Goal: Task Accomplishment & Management: Manage account settings

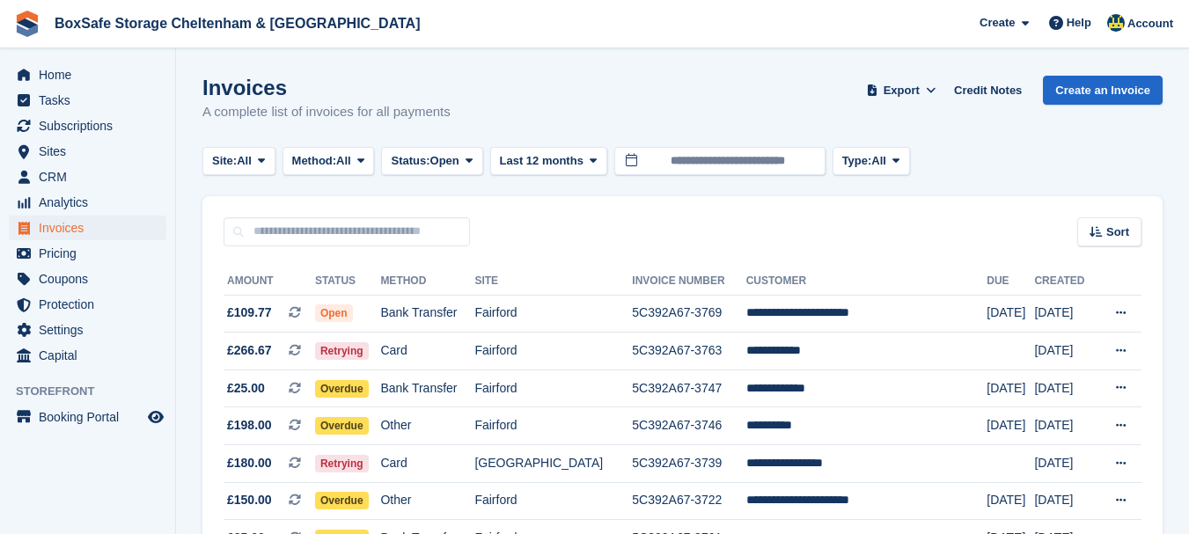
scroll to position [88, 0]
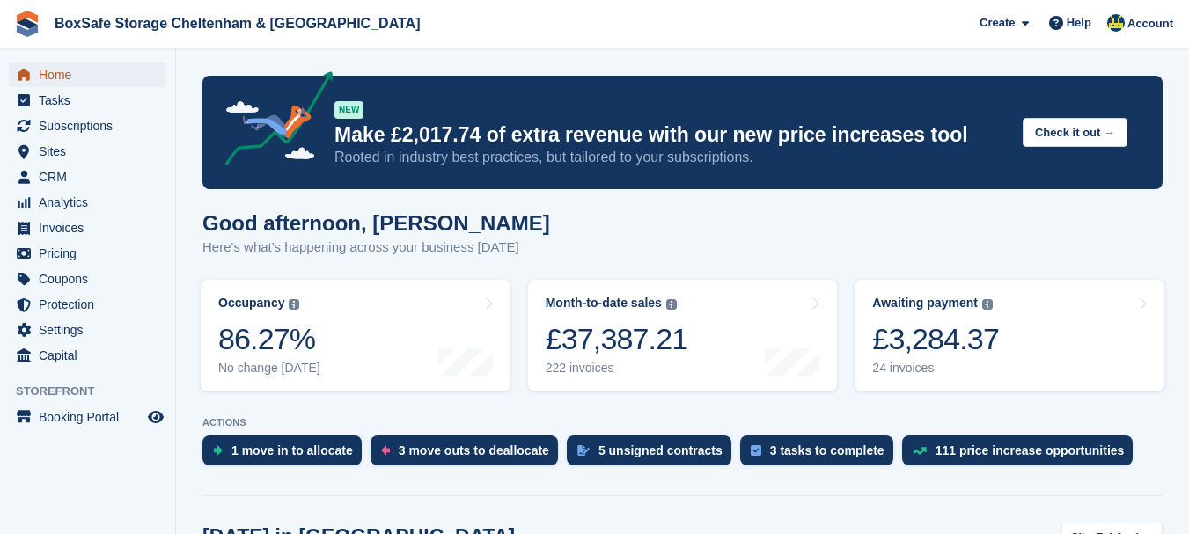
click at [127, 77] on span "Home" at bounding box center [92, 74] width 106 height 25
click at [90, 123] on span "Subscriptions" at bounding box center [92, 126] width 106 height 25
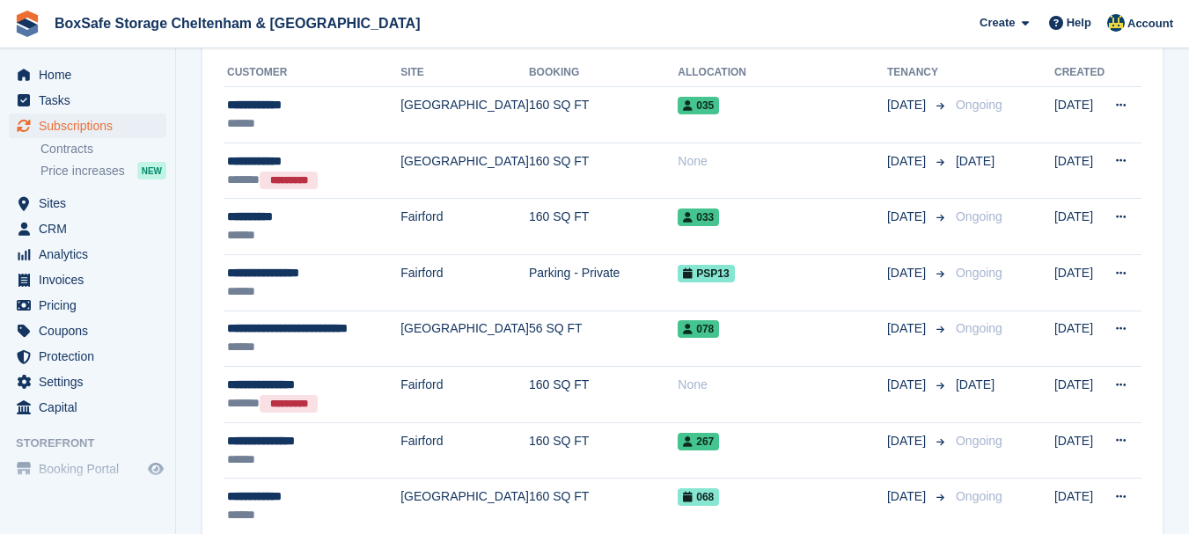
scroll to position [407, 0]
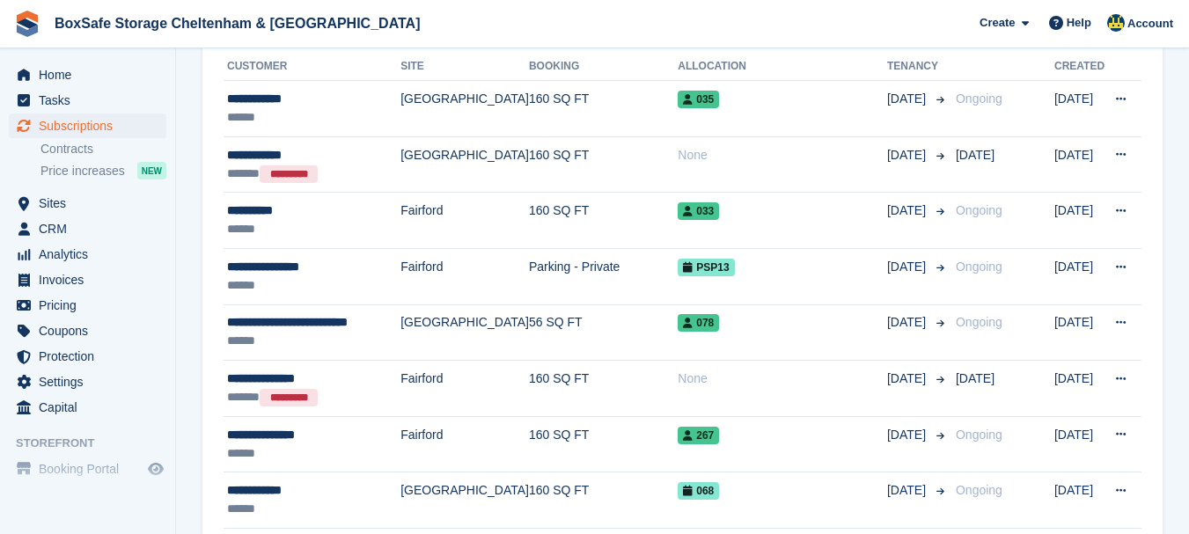
click at [110, 60] on div "Home Tasks Subscriptions Subscriptions Subscriptions Contracts Price increases …" at bounding box center [87, 237] width 175 height 365
click at [111, 70] on span "Home" at bounding box center [92, 74] width 106 height 25
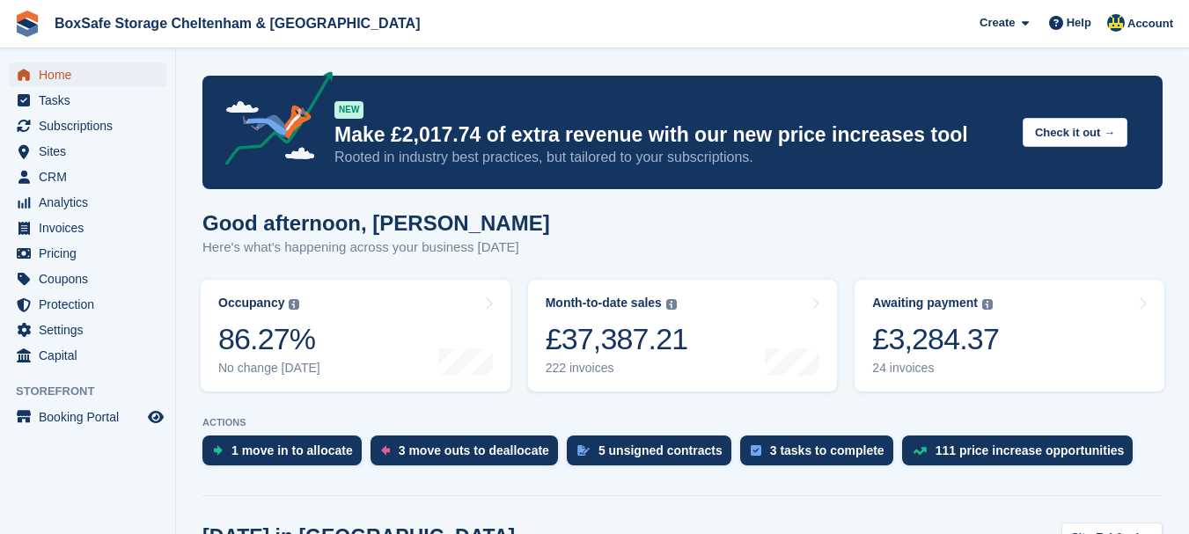
click at [97, 79] on span "Home" at bounding box center [92, 74] width 106 height 25
click at [82, 82] on span "Home" at bounding box center [92, 74] width 106 height 25
click at [65, 75] on span "Home" at bounding box center [92, 74] width 106 height 25
click at [76, 70] on span "Home" at bounding box center [92, 74] width 106 height 25
click at [92, 70] on span "Home" at bounding box center [92, 74] width 106 height 25
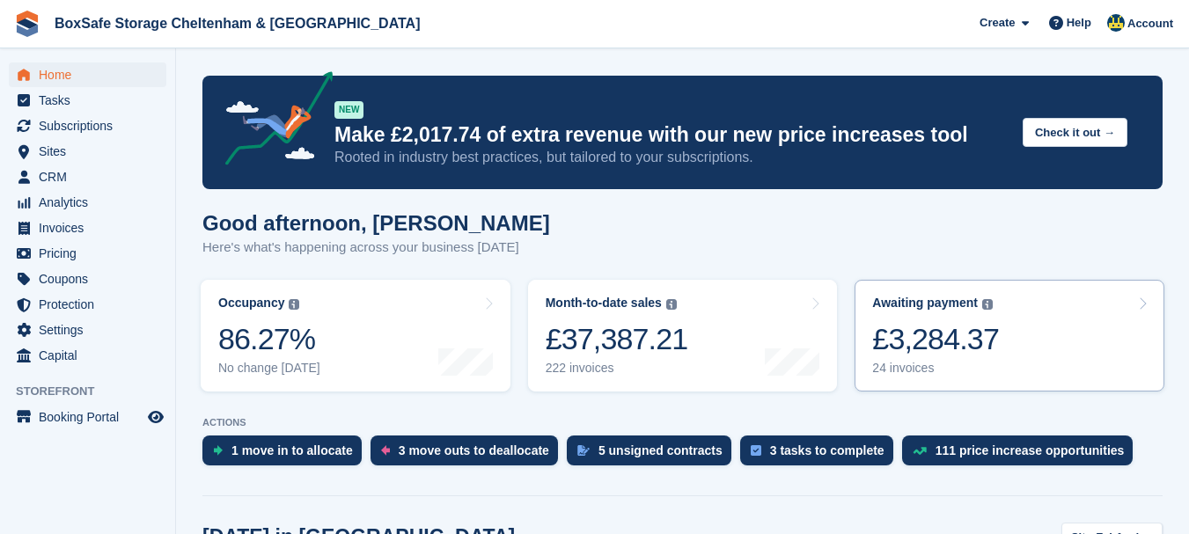
click at [903, 352] on div "£3,284.37" at bounding box center [935, 339] width 127 height 36
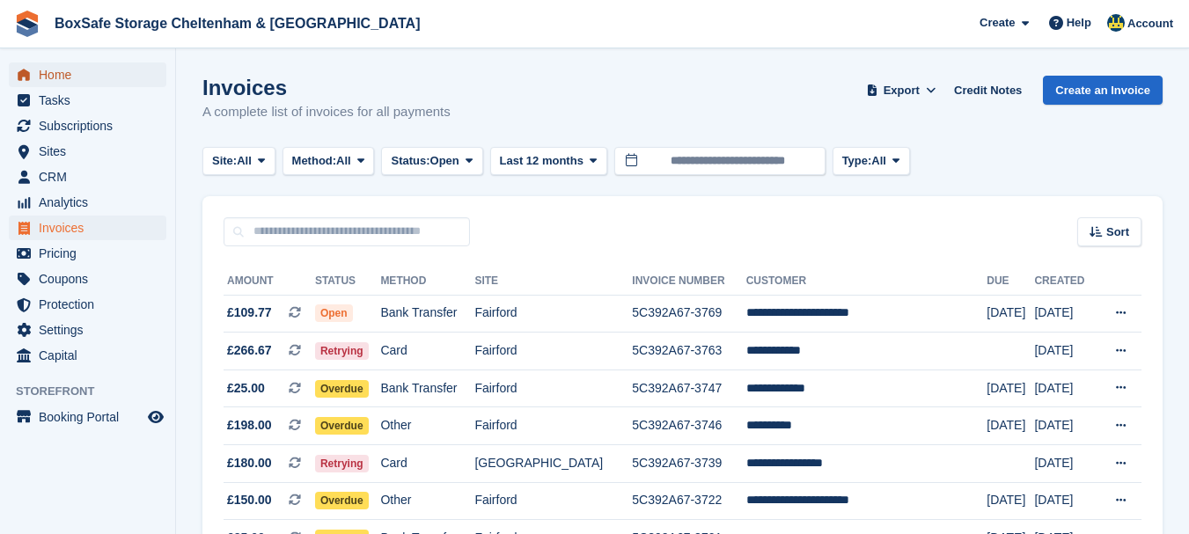
click at [62, 75] on span "Home" at bounding box center [92, 74] width 106 height 25
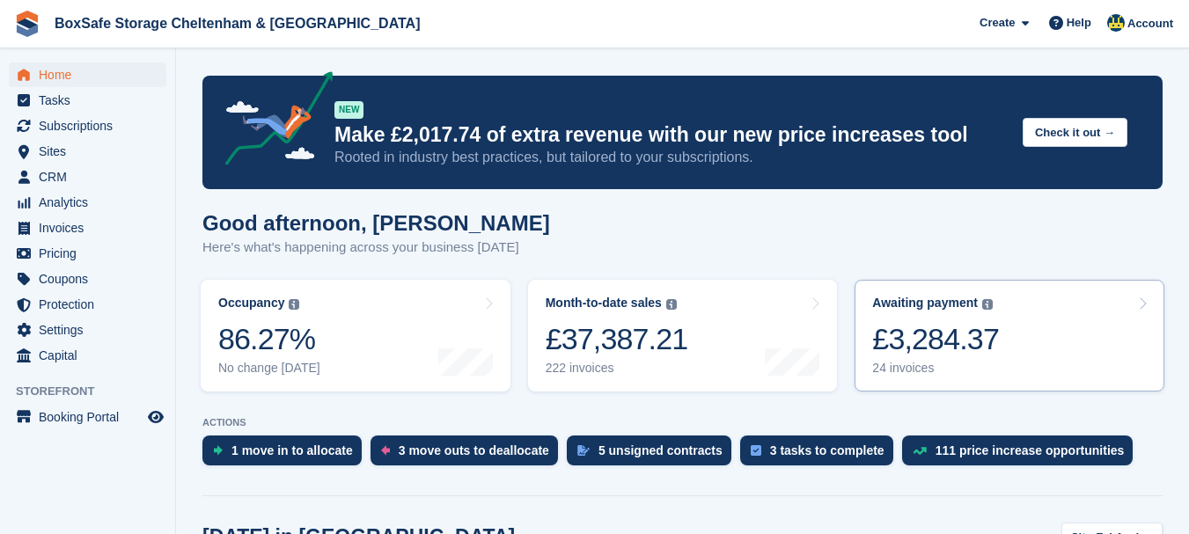
click at [979, 362] on div "24 invoices" at bounding box center [935, 368] width 127 height 15
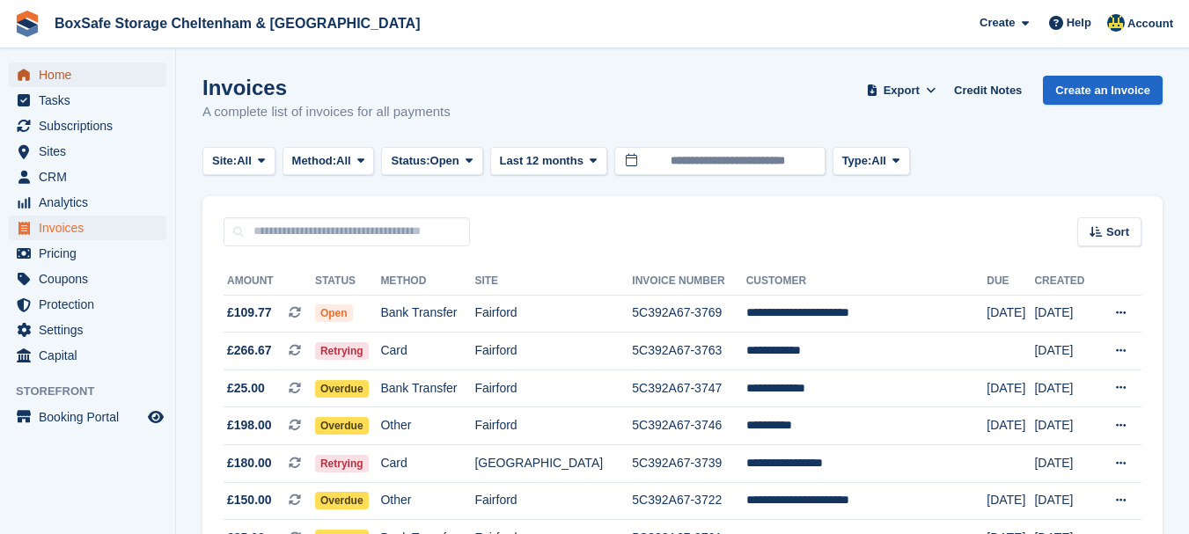
click at [69, 73] on span "Home" at bounding box center [92, 74] width 106 height 25
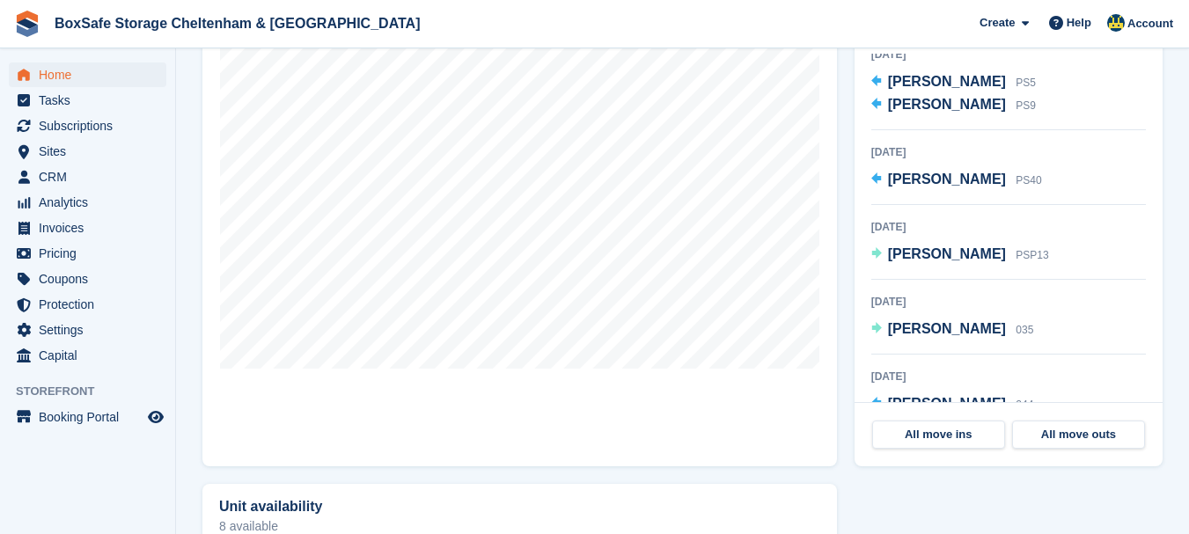
scroll to position [90, 0]
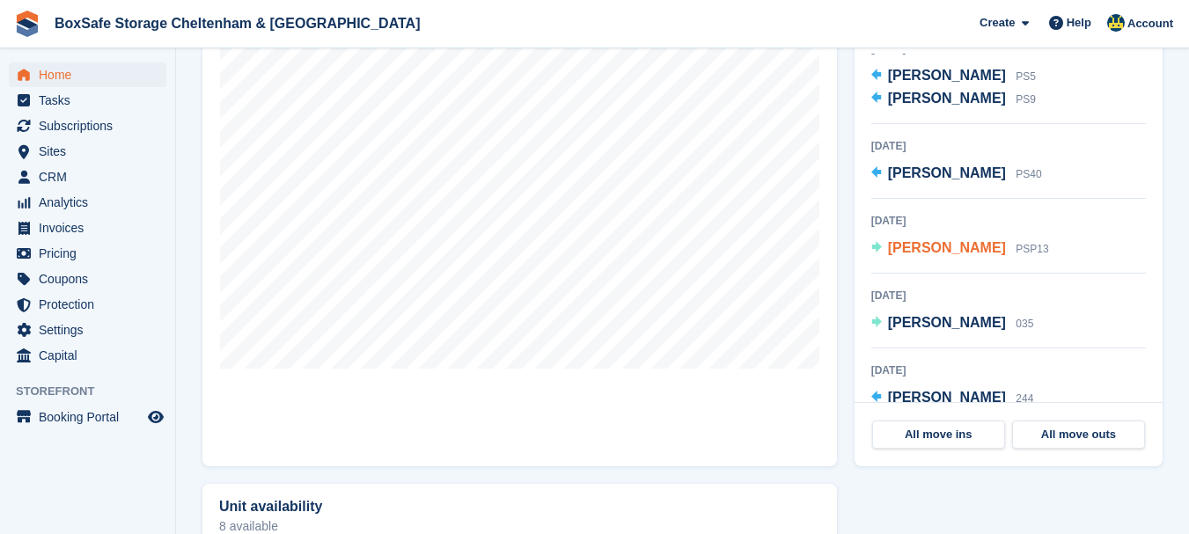
click at [949, 251] on span "[PERSON_NAME]" at bounding box center [947, 247] width 118 height 15
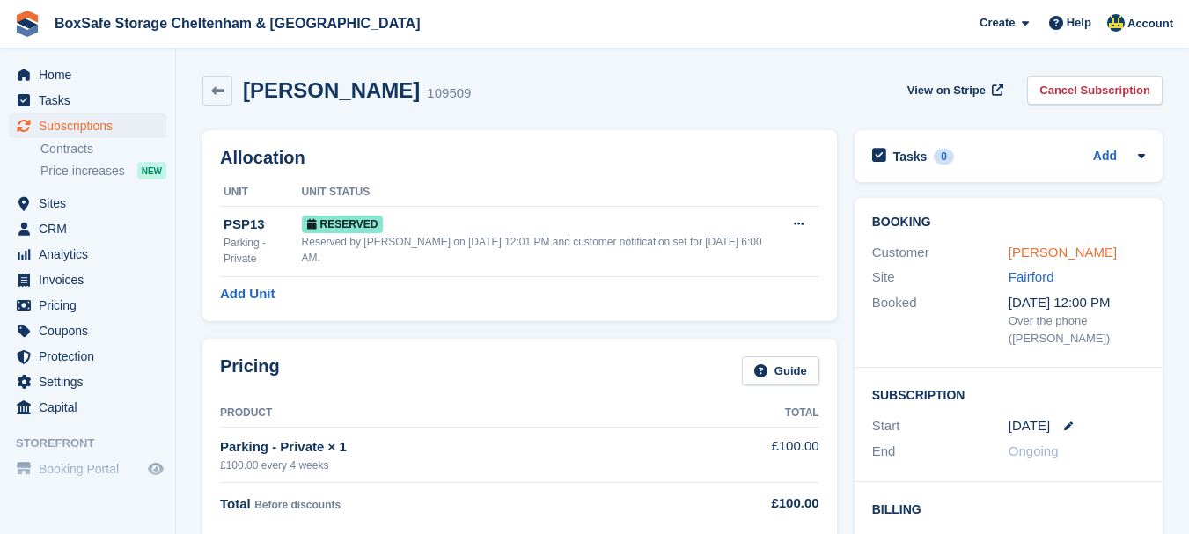
click at [1071, 249] on link "[PERSON_NAME]" at bounding box center [1062, 252] width 108 height 15
click at [1033, 255] on link "[PERSON_NAME]" at bounding box center [1062, 252] width 108 height 15
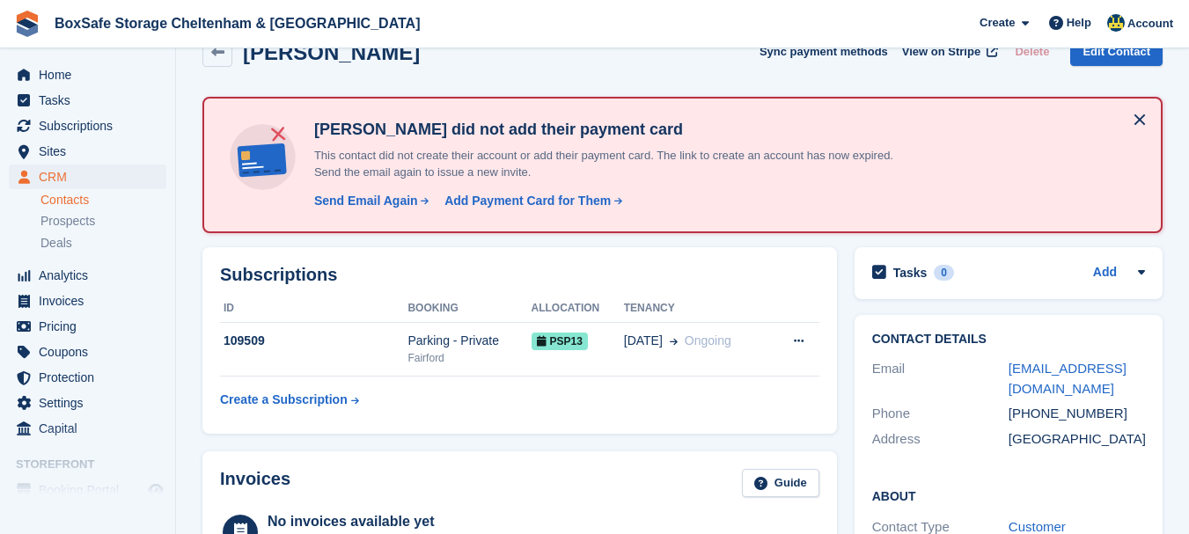
scroll to position [17, 0]
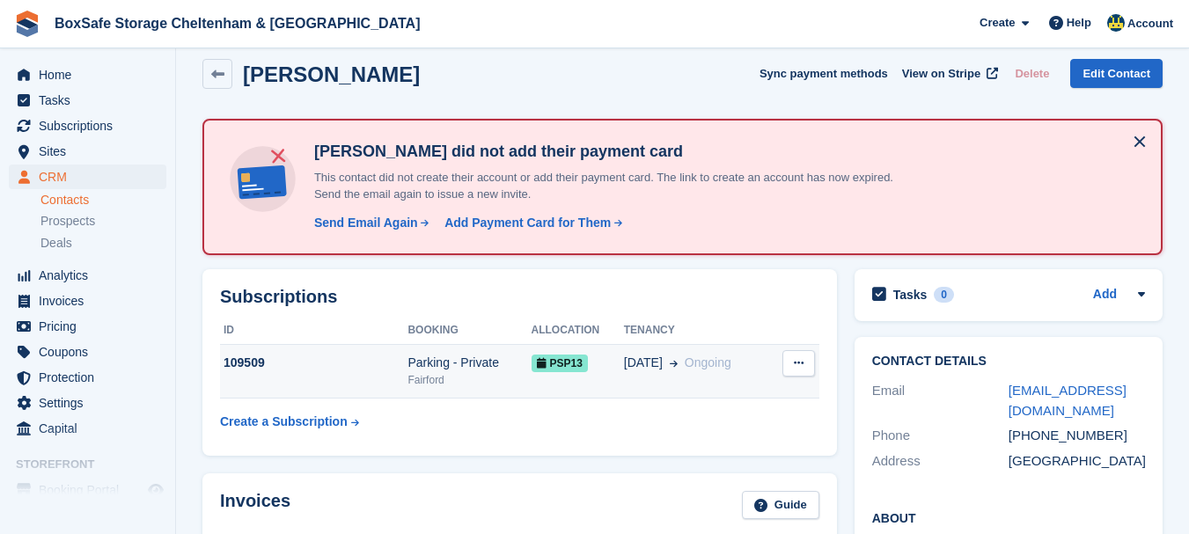
click at [252, 370] on div "109509" at bounding box center [313, 363] width 187 height 18
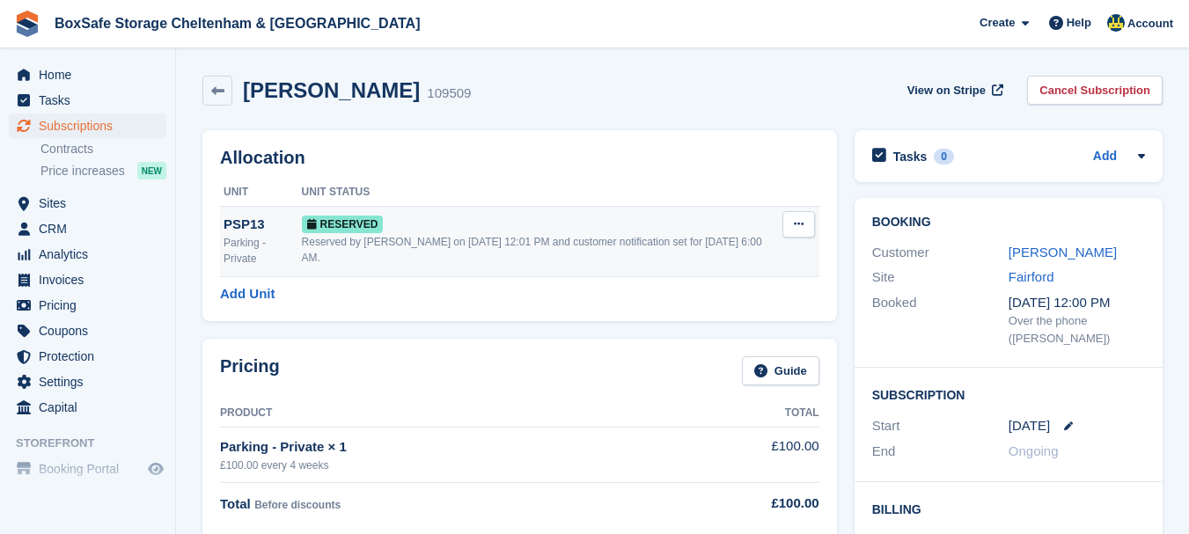
click at [258, 231] on div "PSP13" at bounding box center [263, 225] width 78 height 20
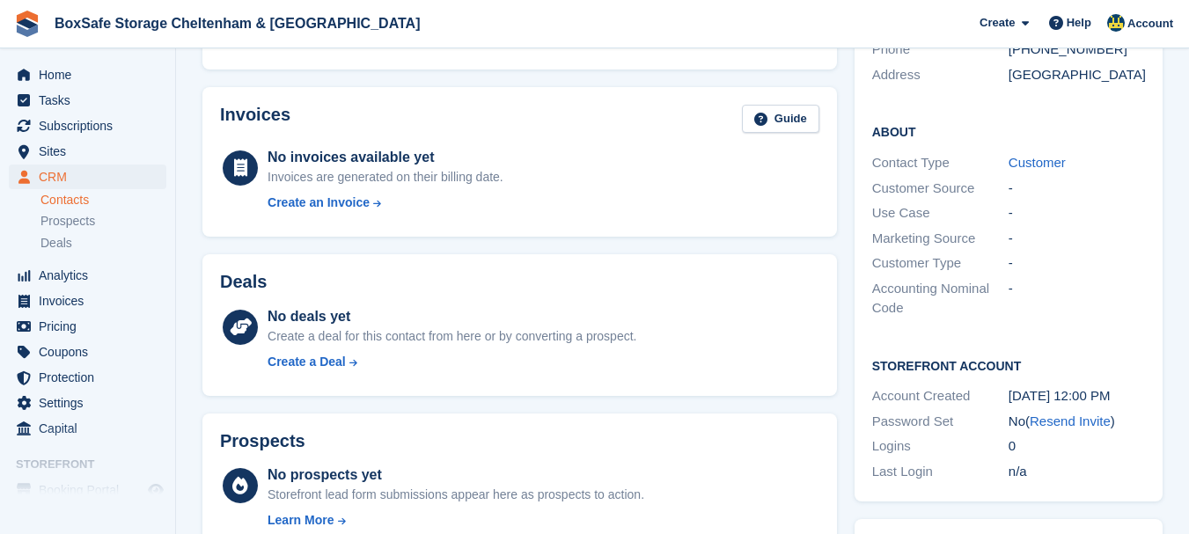
scroll to position [406, 0]
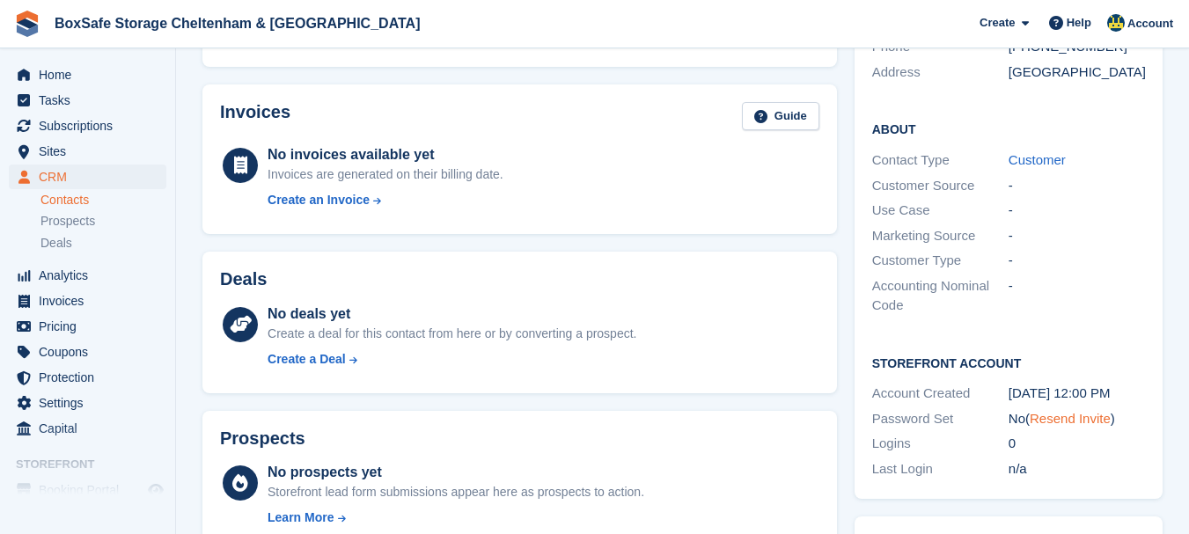
click at [1059, 411] on link "Resend Invite" at bounding box center [1070, 418] width 81 height 15
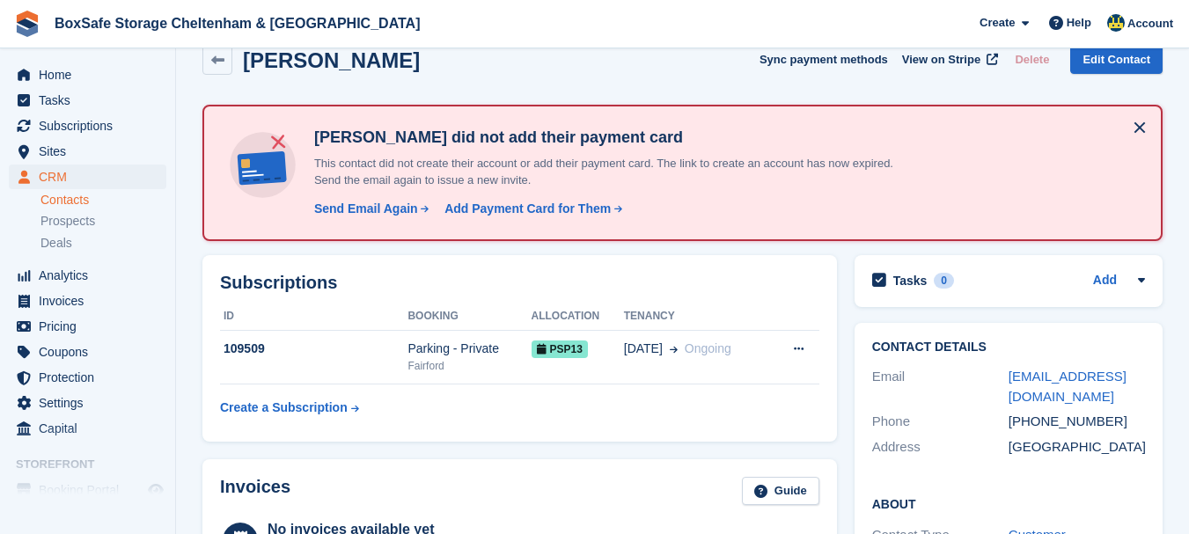
scroll to position [0, 0]
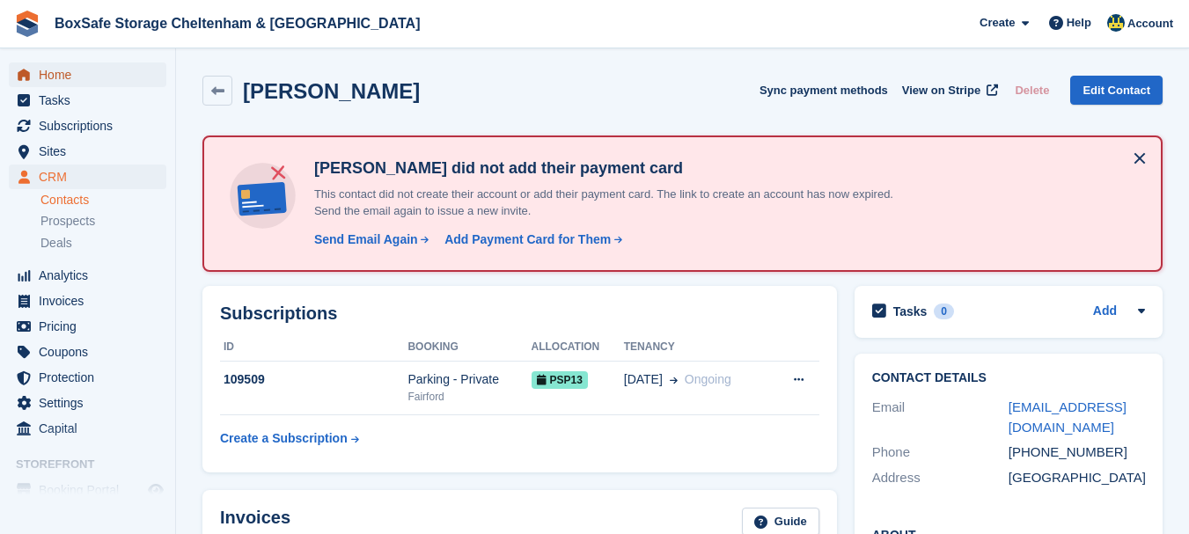
click at [90, 70] on span "Home" at bounding box center [92, 74] width 106 height 25
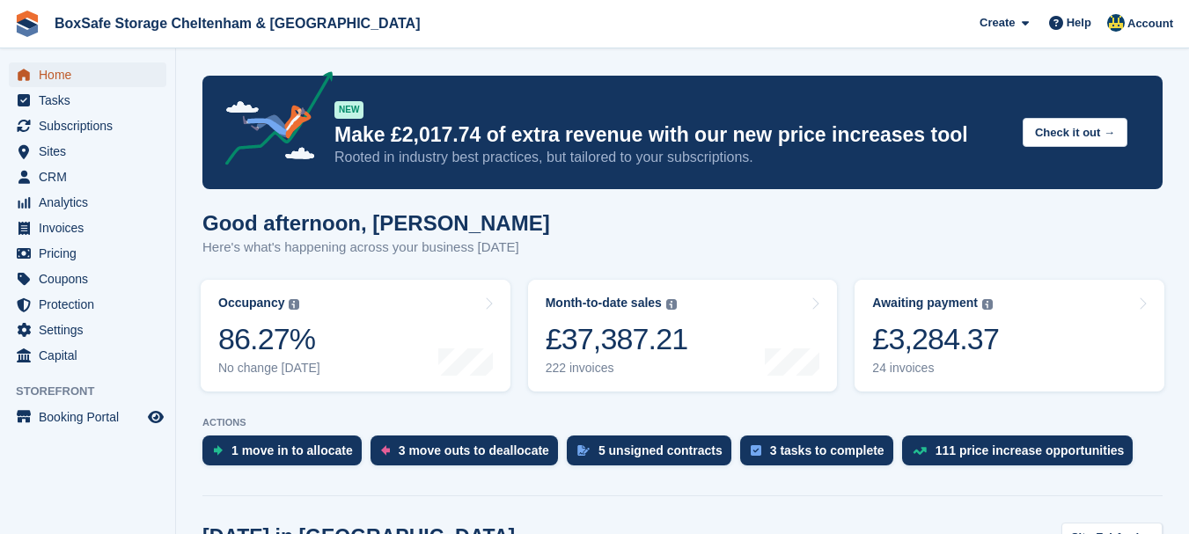
click at [85, 78] on span "Home" at bounding box center [92, 74] width 106 height 25
click at [91, 81] on span "Home" at bounding box center [92, 74] width 106 height 25
click at [618, 450] on div "5 unsigned contracts" at bounding box center [660, 450] width 124 height 14
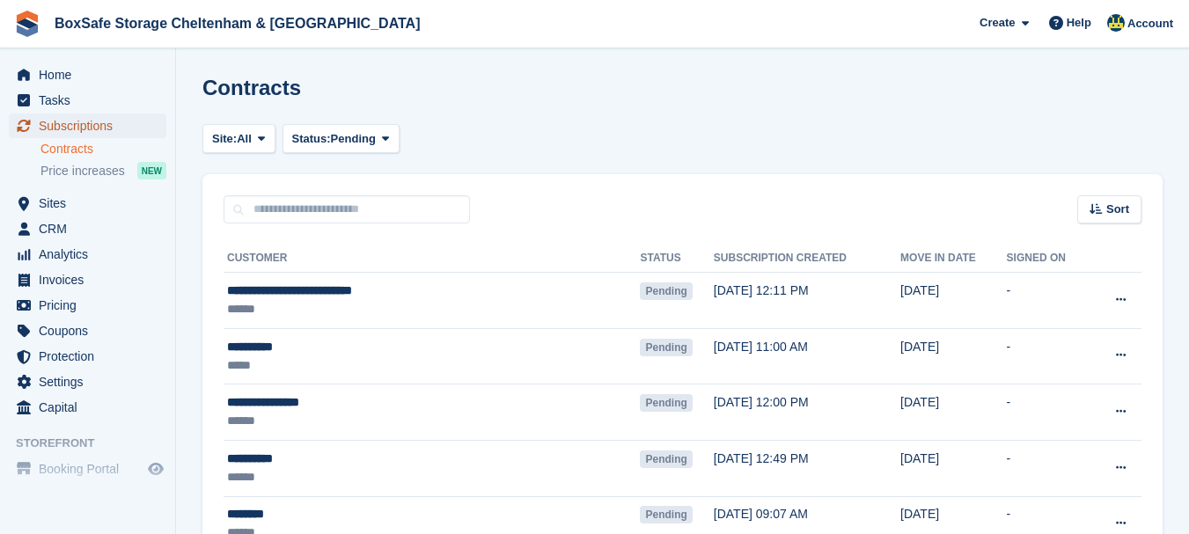
click at [103, 128] on span "Subscriptions" at bounding box center [92, 126] width 106 height 25
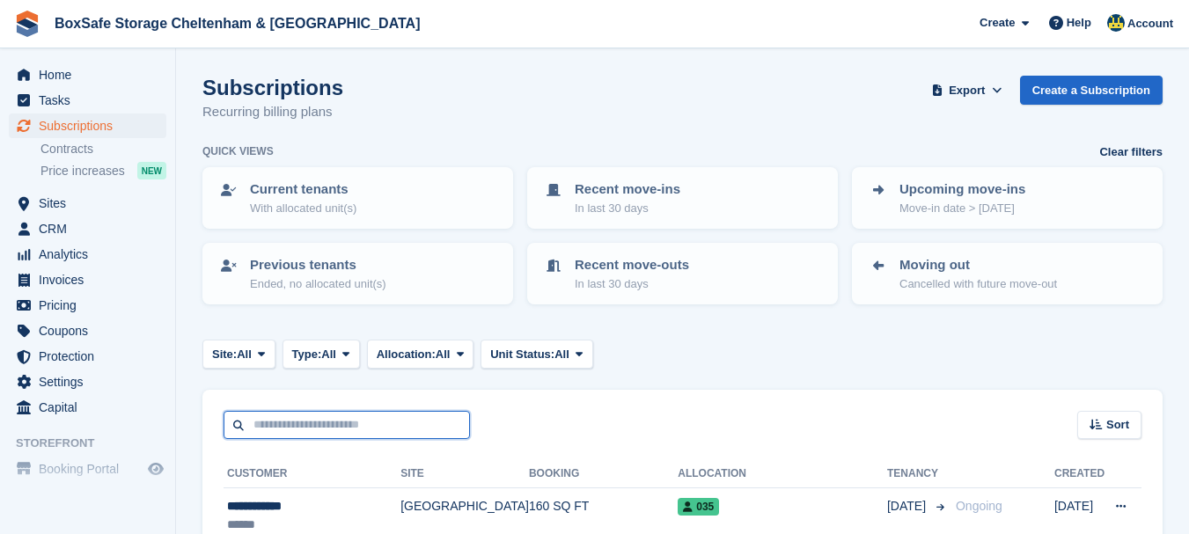
click at [300, 425] on input "text" at bounding box center [347, 425] width 246 height 29
type input "*****"
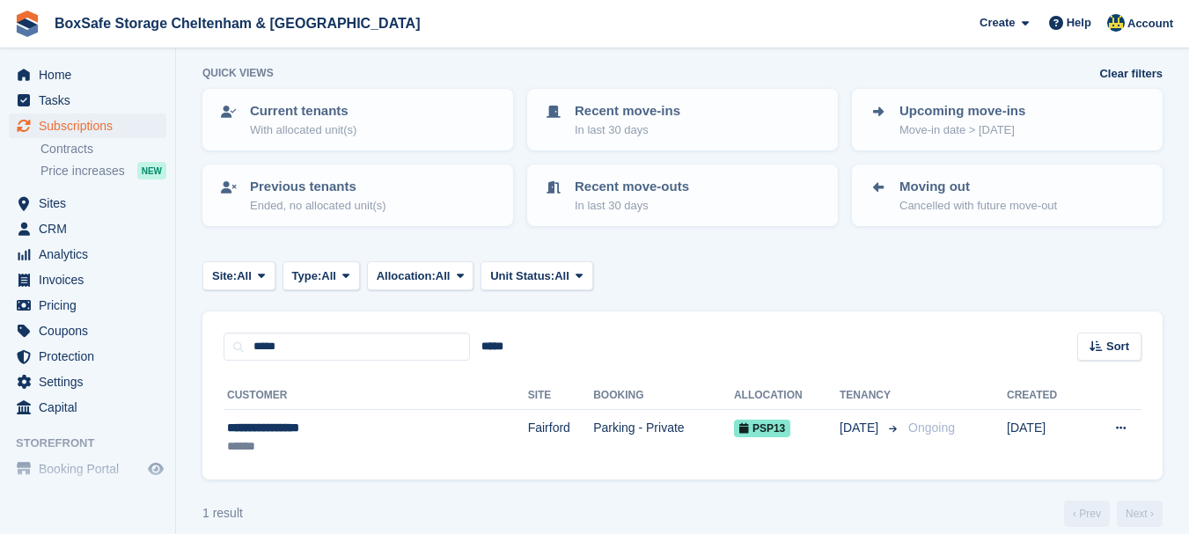
scroll to position [98, 0]
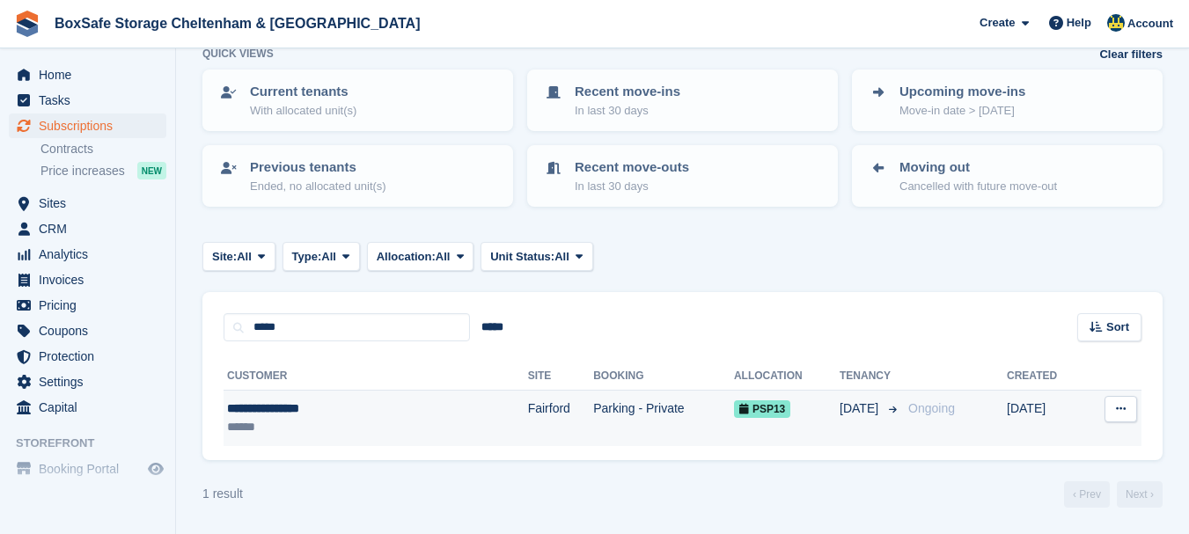
click at [290, 403] on div "**********" at bounding box center [324, 408] width 194 height 18
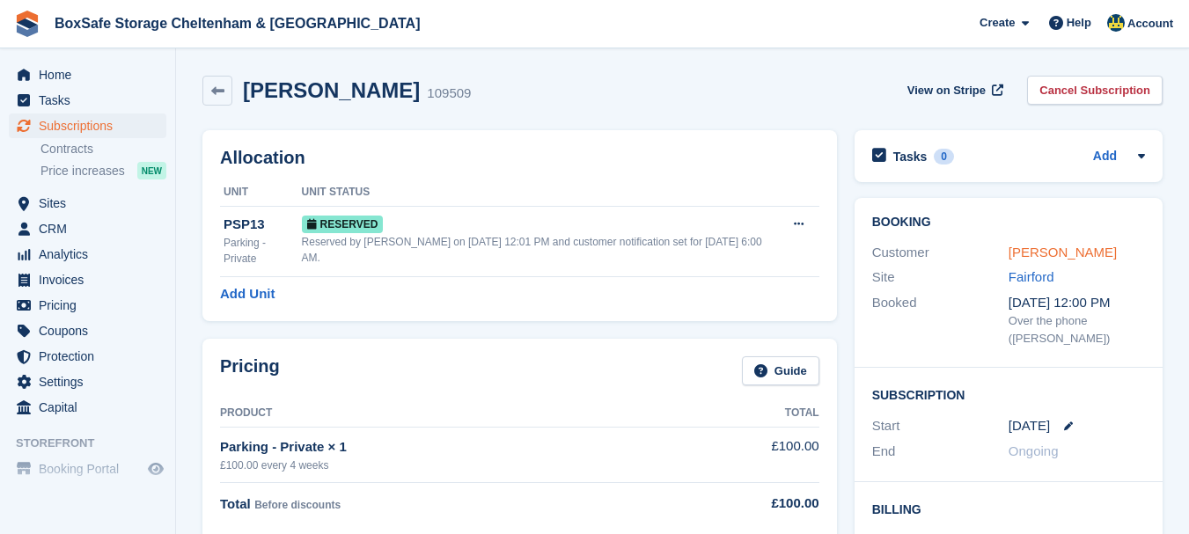
click at [1071, 251] on link "[PERSON_NAME]" at bounding box center [1062, 252] width 108 height 15
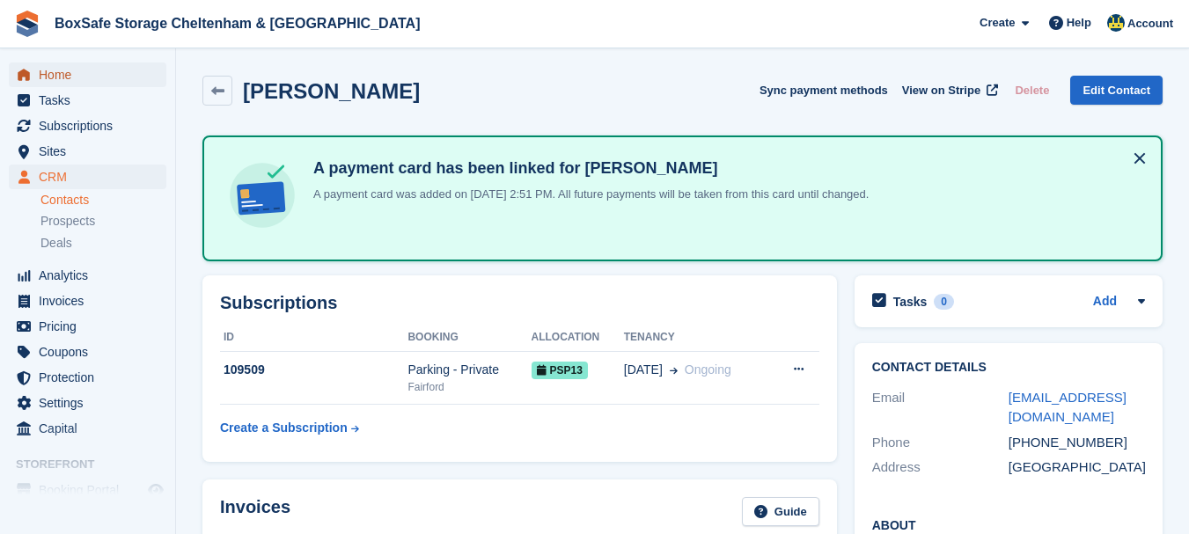
click at [50, 70] on span "Home" at bounding box center [92, 74] width 106 height 25
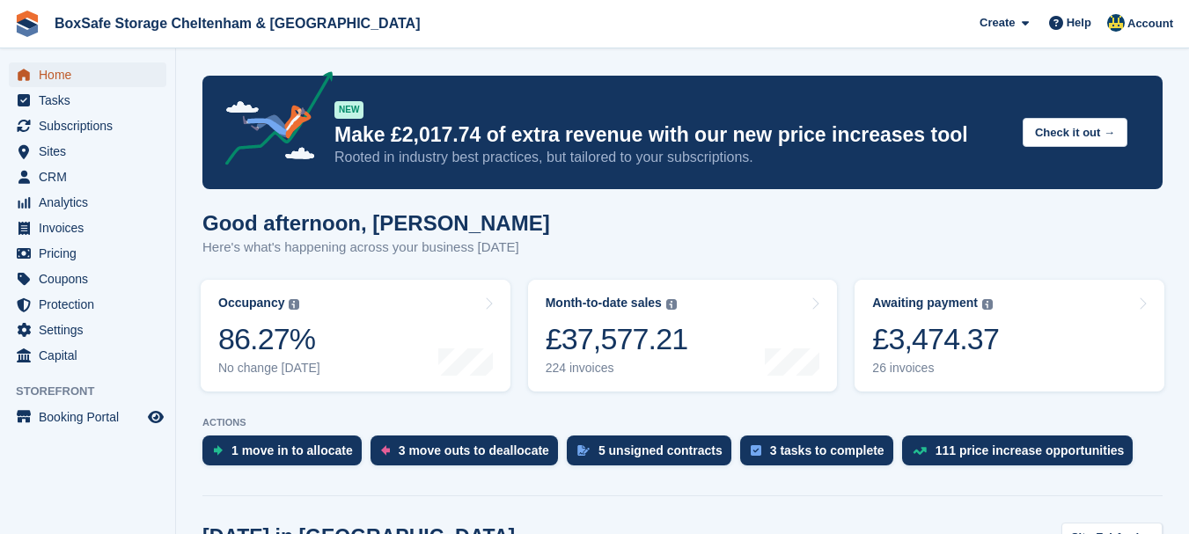
click at [71, 70] on span "Home" at bounding box center [92, 74] width 106 height 25
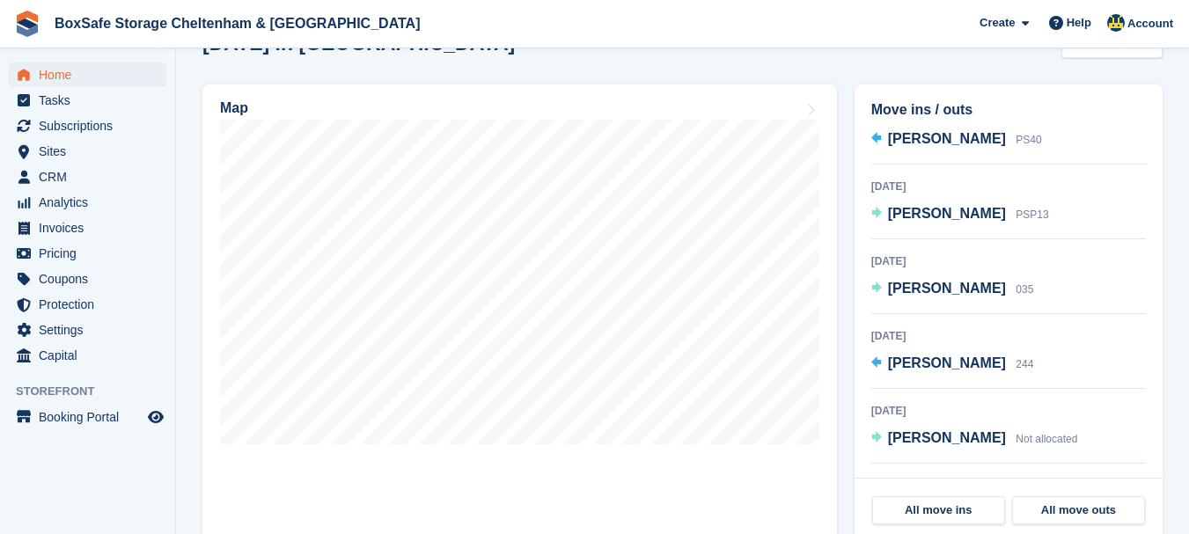
scroll to position [213, 0]
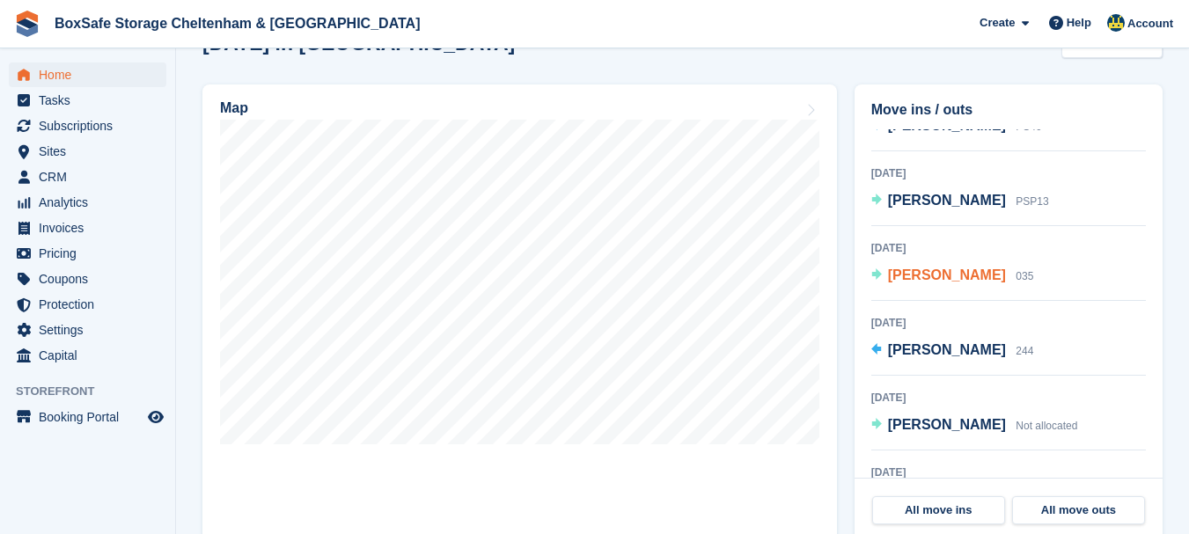
click at [921, 281] on span "[PERSON_NAME]" at bounding box center [947, 275] width 118 height 15
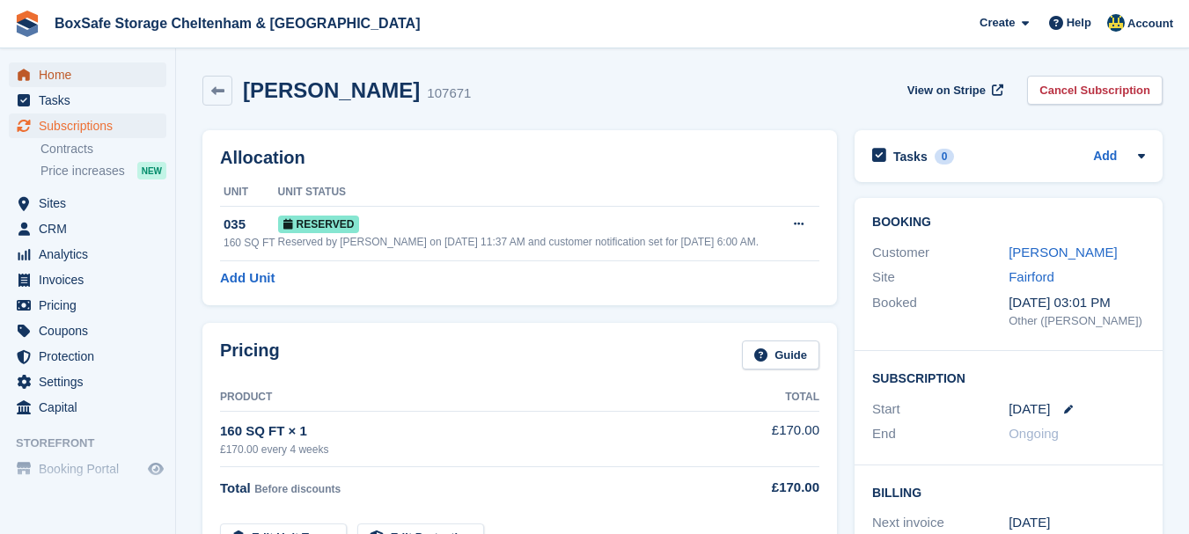
click at [62, 81] on span "Home" at bounding box center [92, 74] width 106 height 25
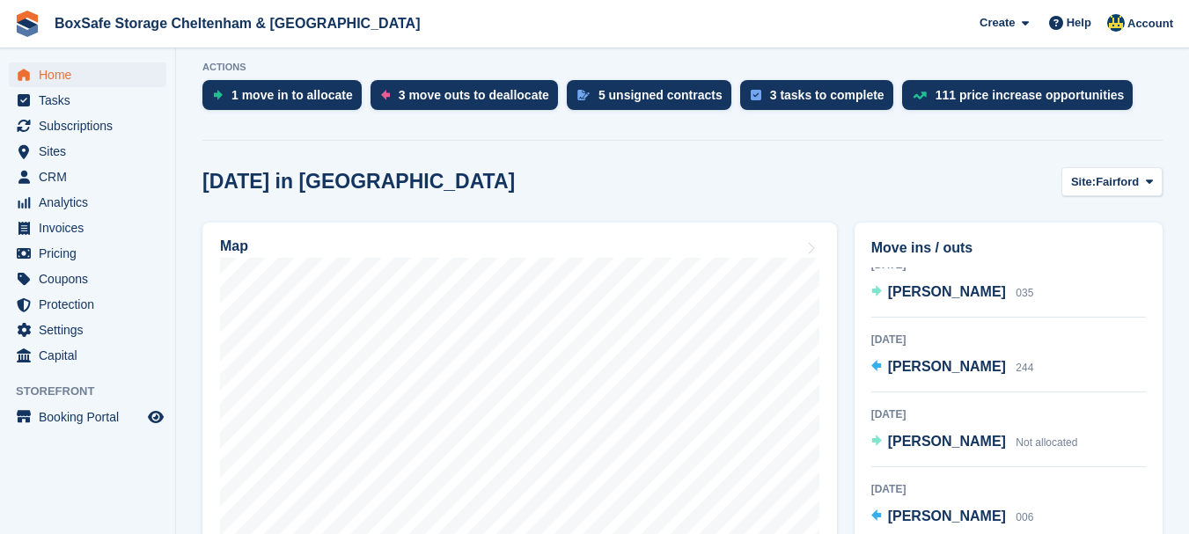
scroll to position [261, 0]
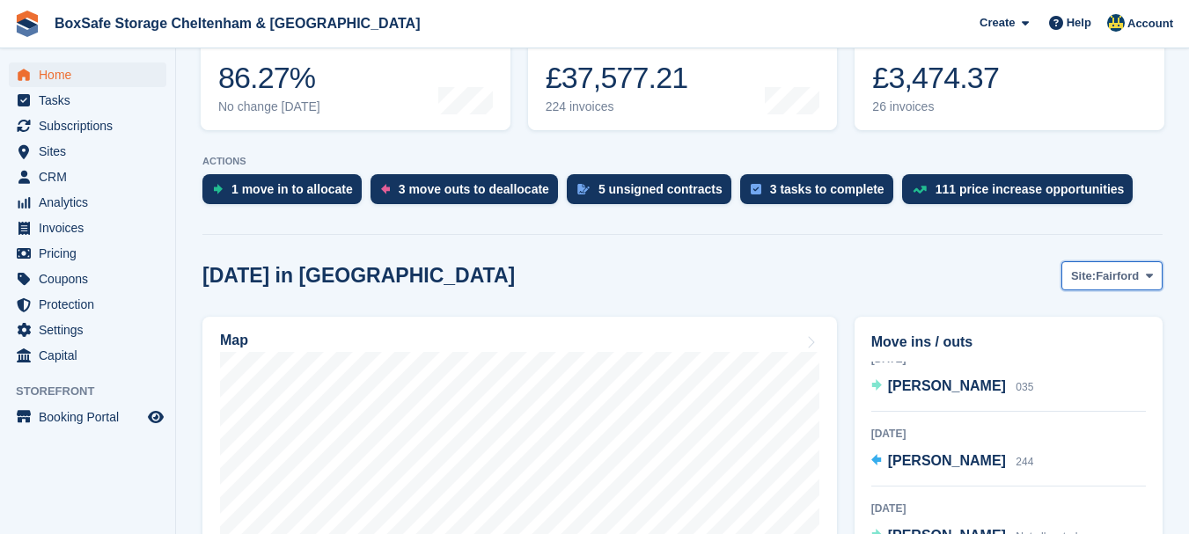
click at [1110, 287] on button "Site: [GEOGRAPHIC_DATA]" at bounding box center [1111, 275] width 101 height 29
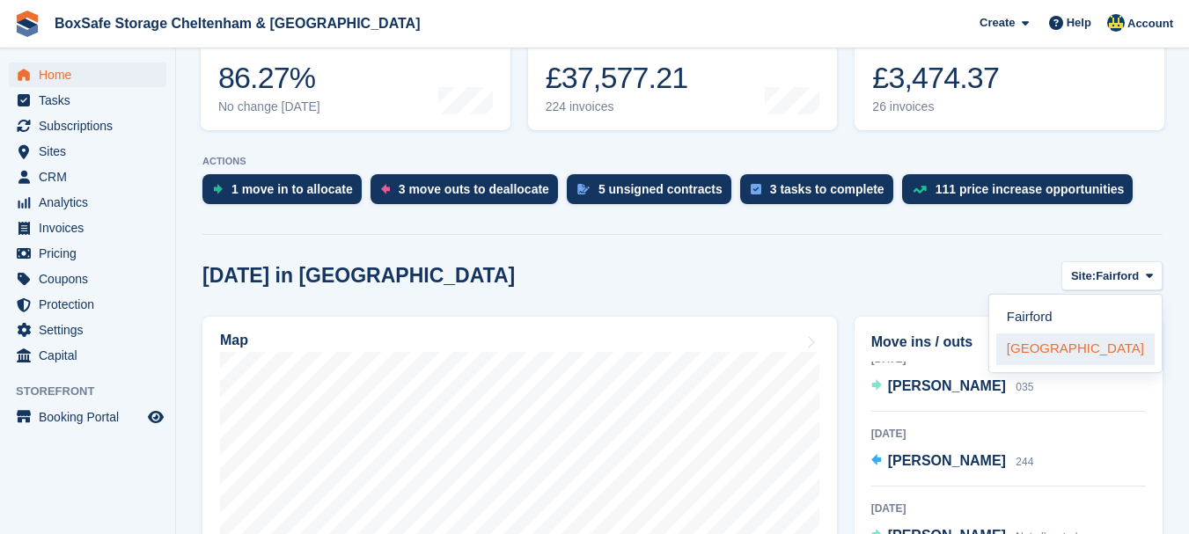
click at [1072, 349] on link "[GEOGRAPHIC_DATA]" at bounding box center [1075, 349] width 158 height 32
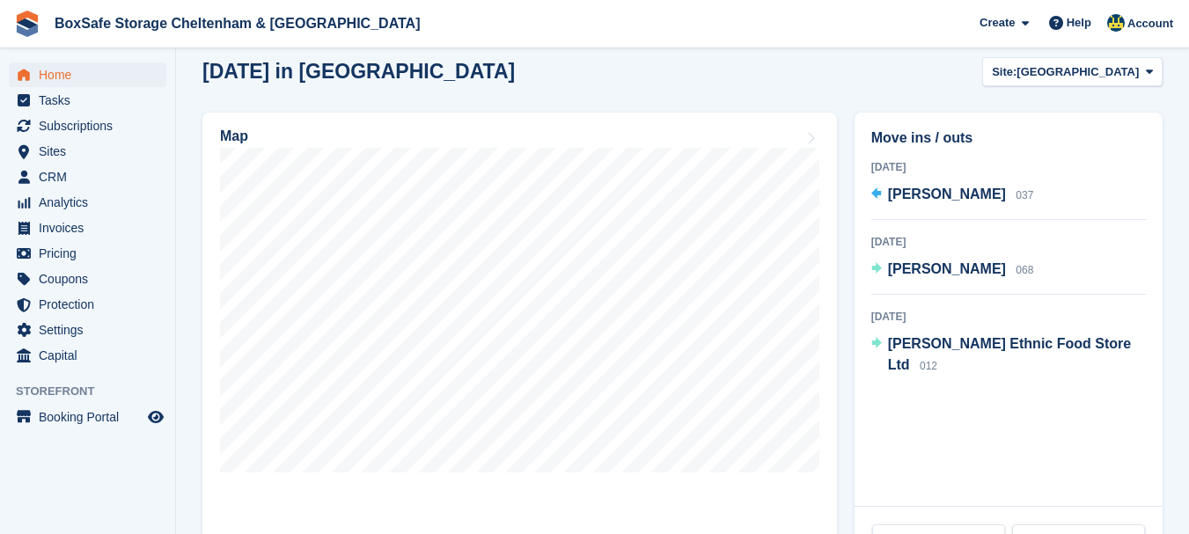
scroll to position [476, 0]
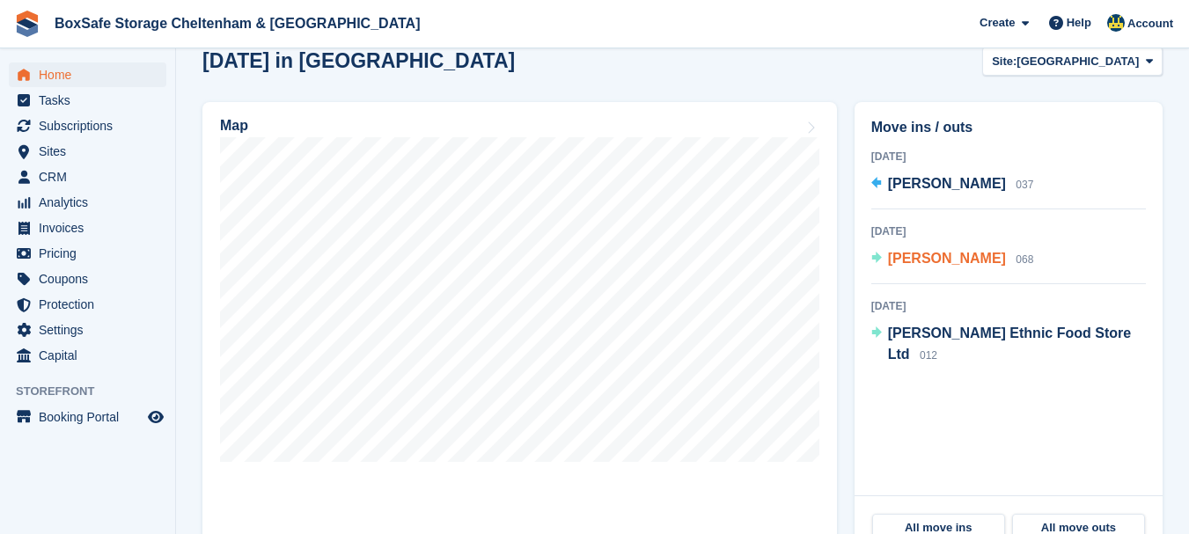
click at [922, 259] on span "[PERSON_NAME]" at bounding box center [947, 258] width 118 height 15
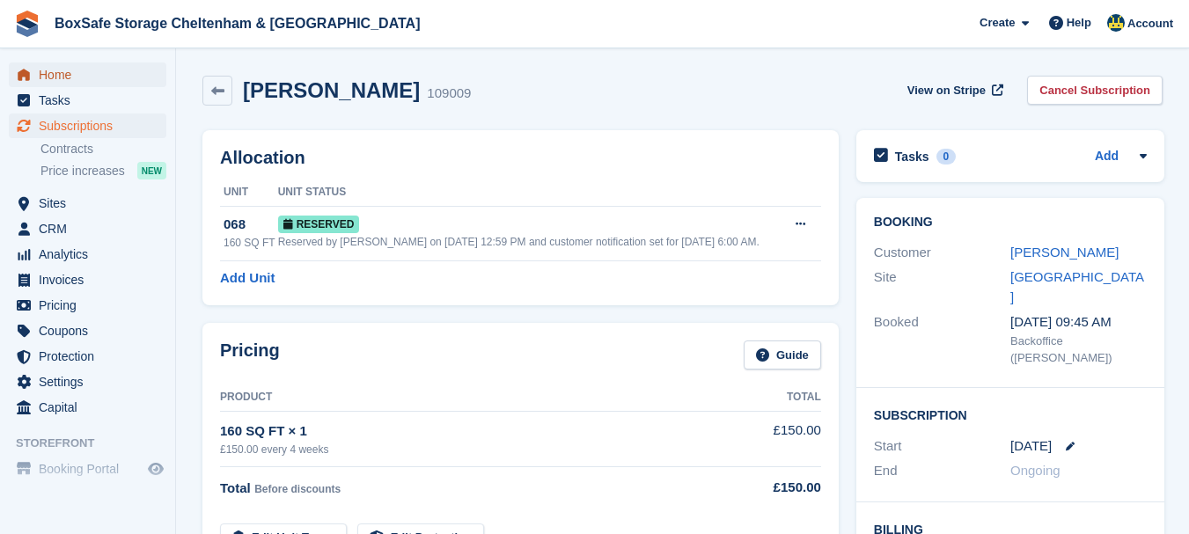
click at [44, 77] on span "Home" at bounding box center [92, 74] width 106 height 25
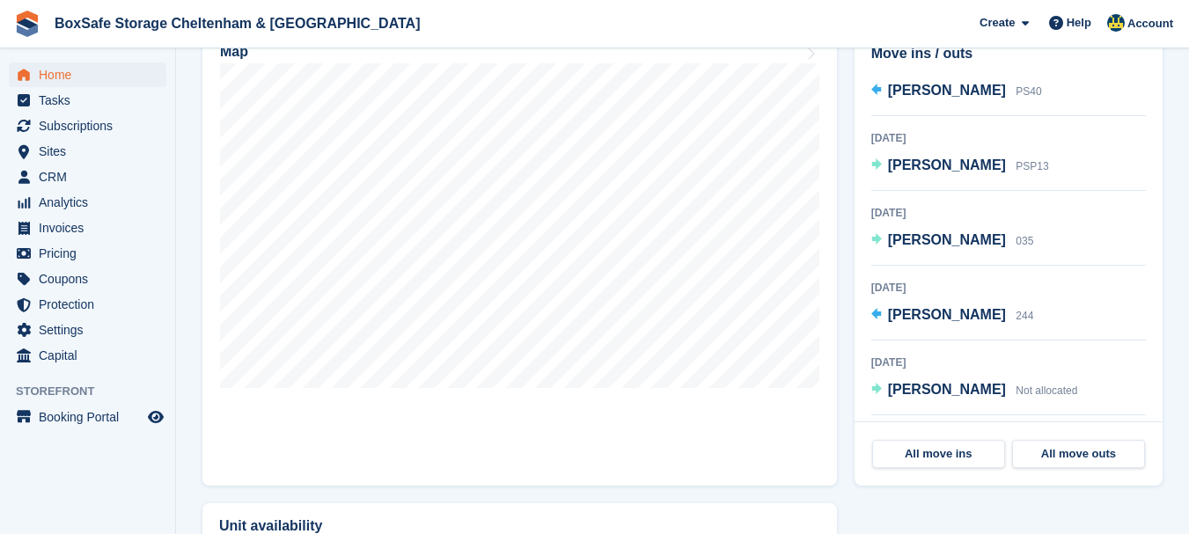
scroll to position [203, 0]
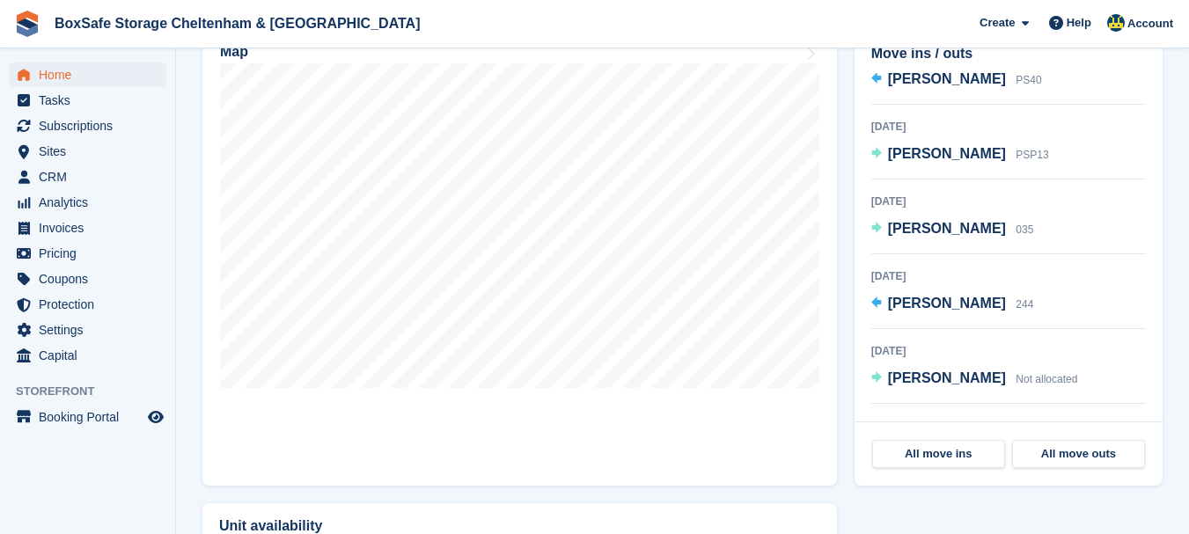
drag, startPoint x: 1153, startPoint y: 288, endPoint x: 1154, endPoint y: 314, distance: 26.5
click at [1154, 314] on div "Move ins / outs Today Petru Sebastian Orosz 025 30 Sep 2025 James Roberts PS5 J…" at bounding box center [1008, 225] width 308 height 394
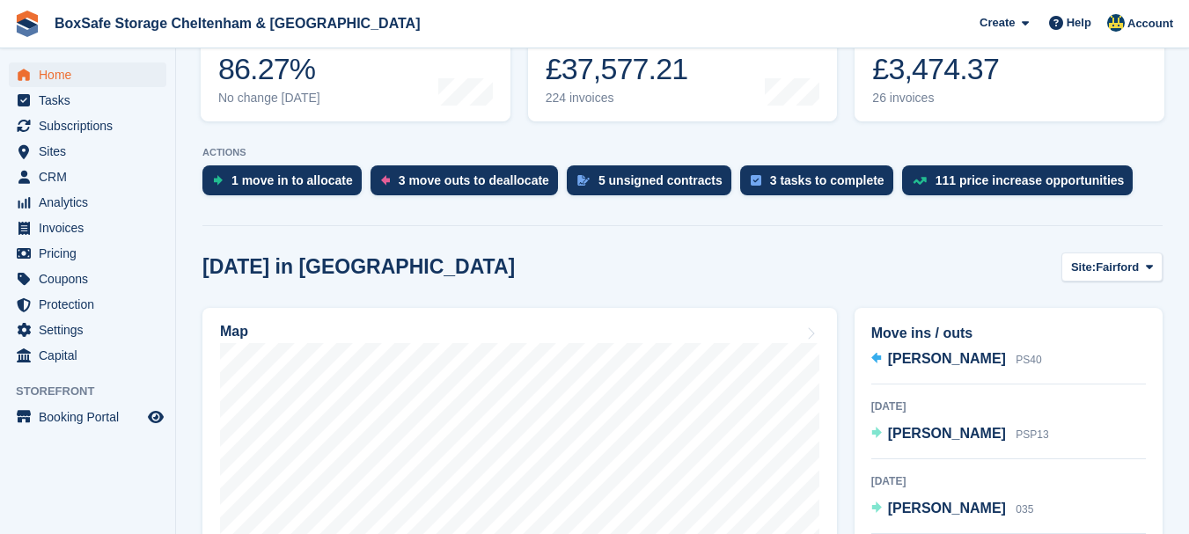
scroll to position [349, 0]
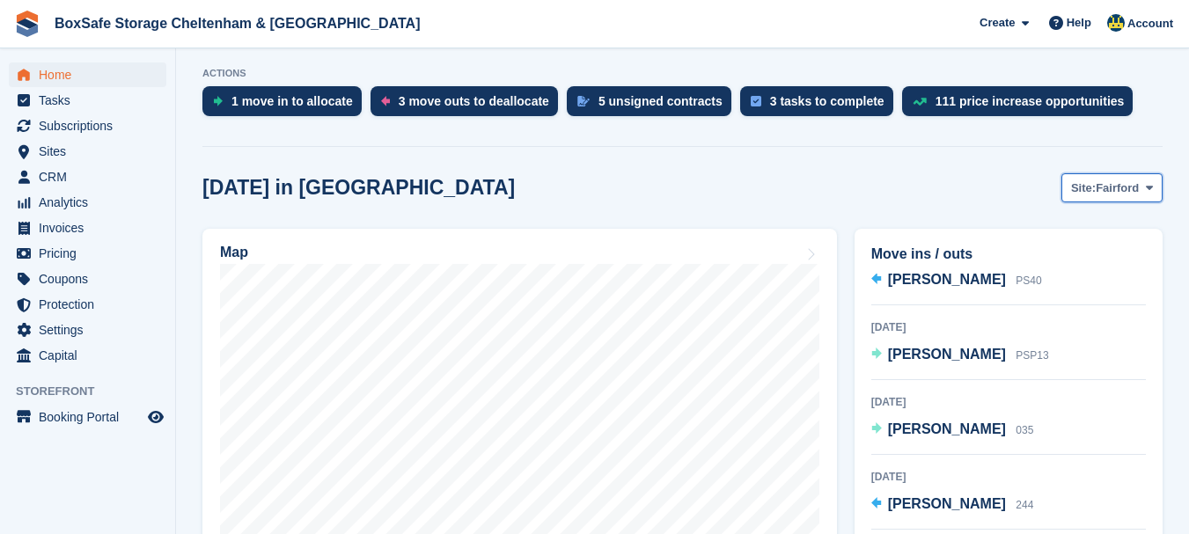
click at [1119, 201] on button "Site: Fairford" at bounding box center [1111, 187] width 101 height 29
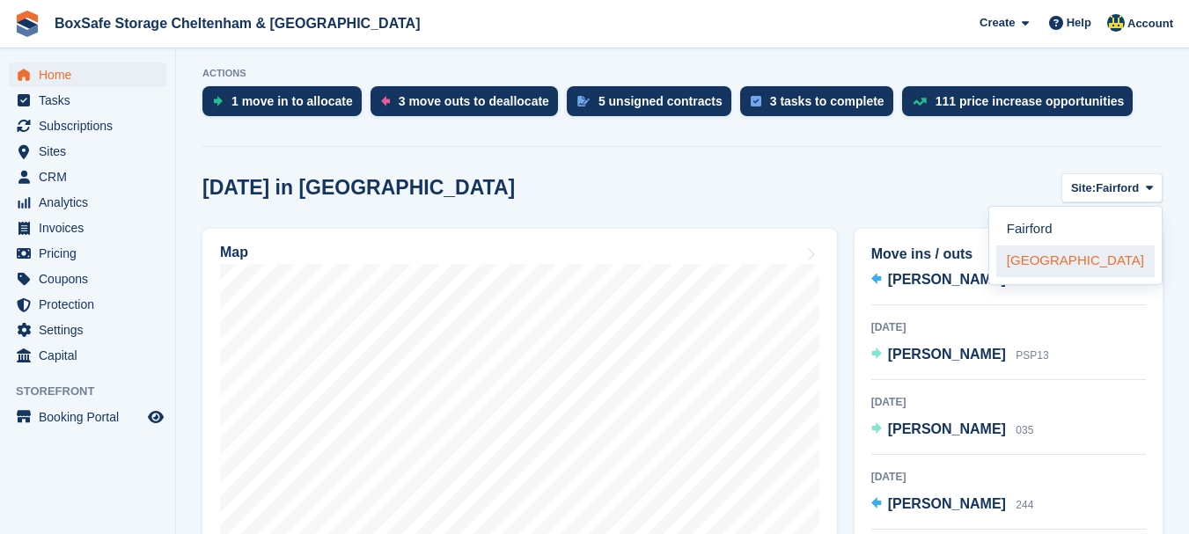
click at [1099, 266] on link "[GEOGRAPHIC_DATA]" at bounding box center [1075, 262] width 158 height 32
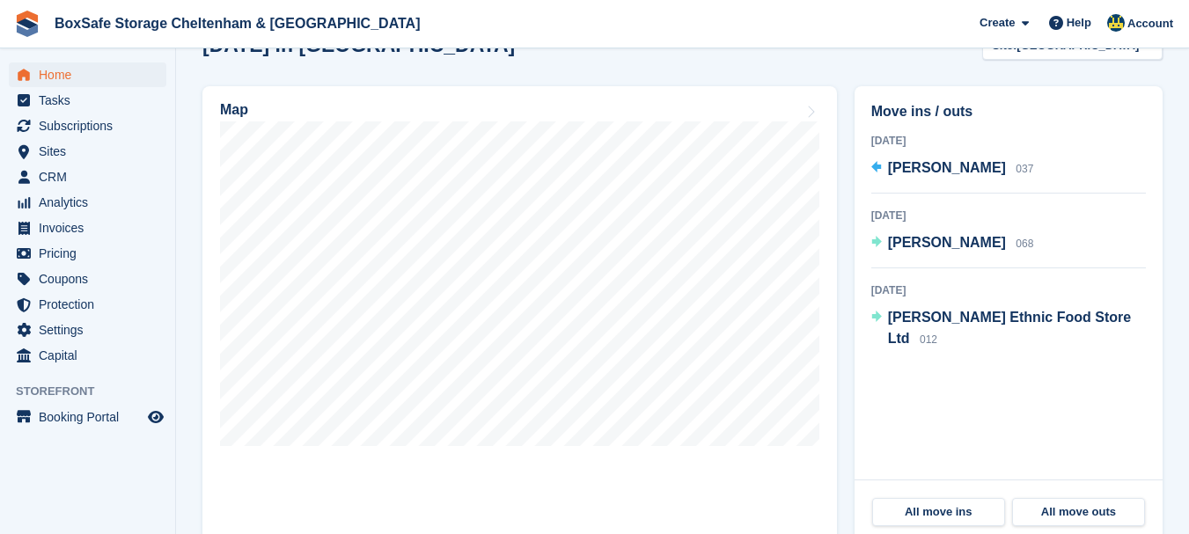
scroll to position [508, 0]
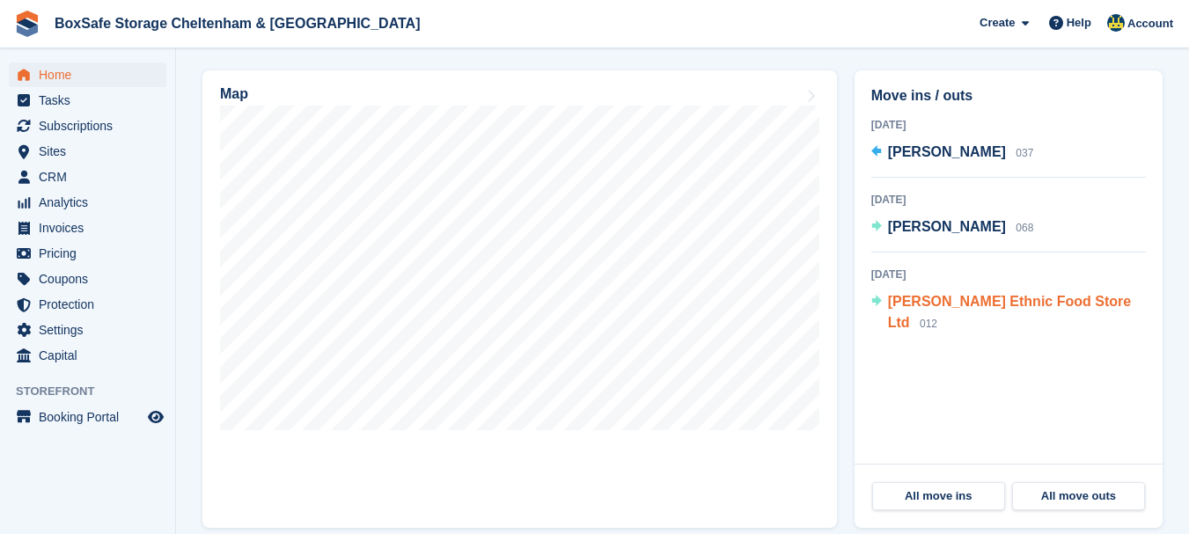
click at [934, 301] on span "Judith Ethnic Food Store Ltd" at bounding box center [1009, 312] width 243 height 36
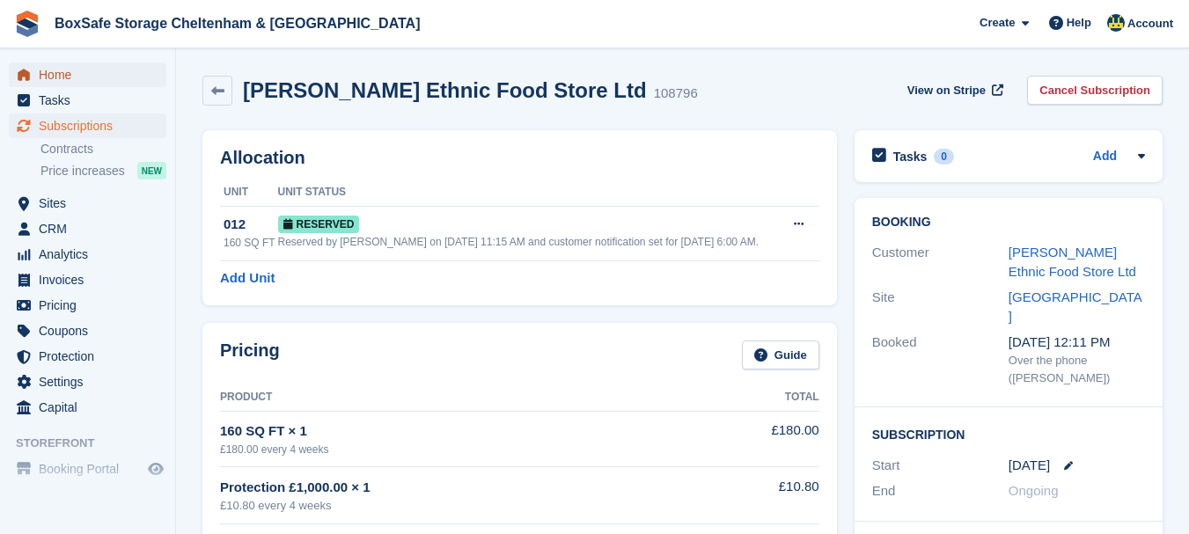
click at [101, 83] on span "Home" at bounding box center [92, 74] width 106 height 25
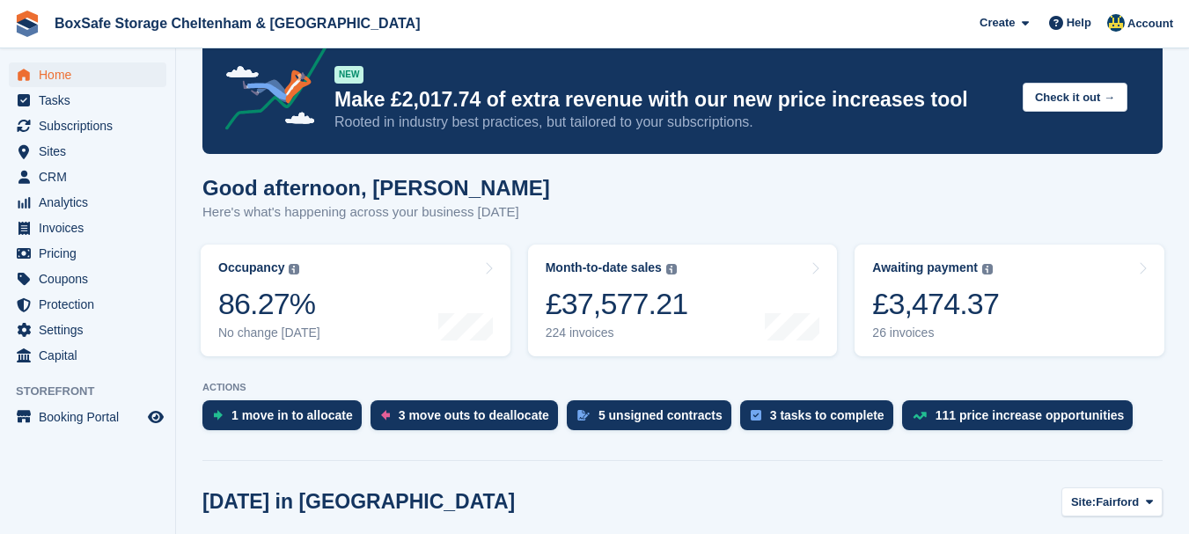
scroll to position [70, 0]
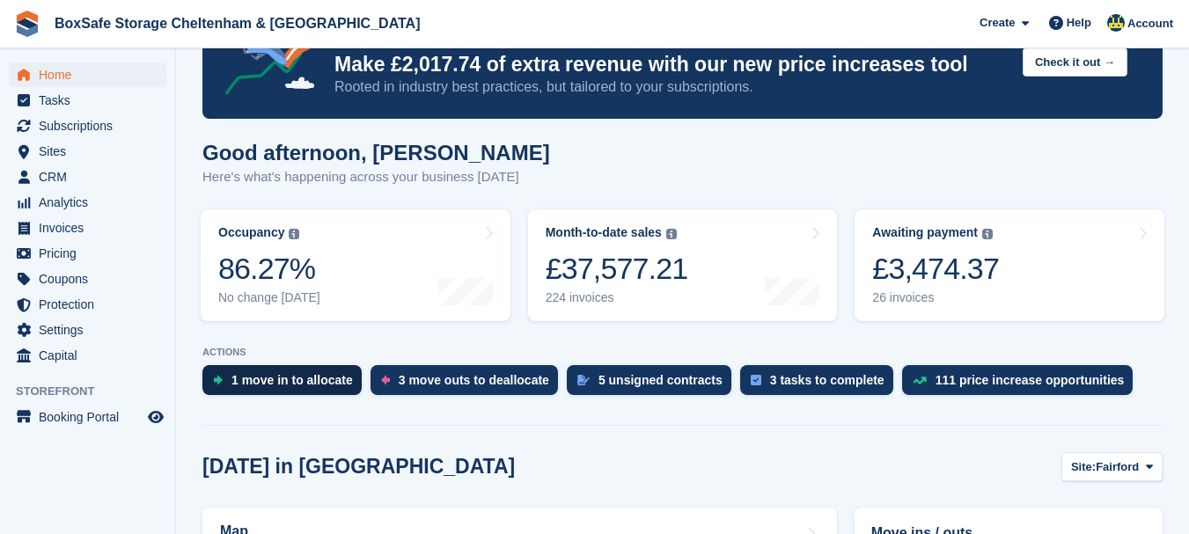
click at [293, 380] on div "1 move in to allocate" at bounding box center [291, 380] width 121 height 14
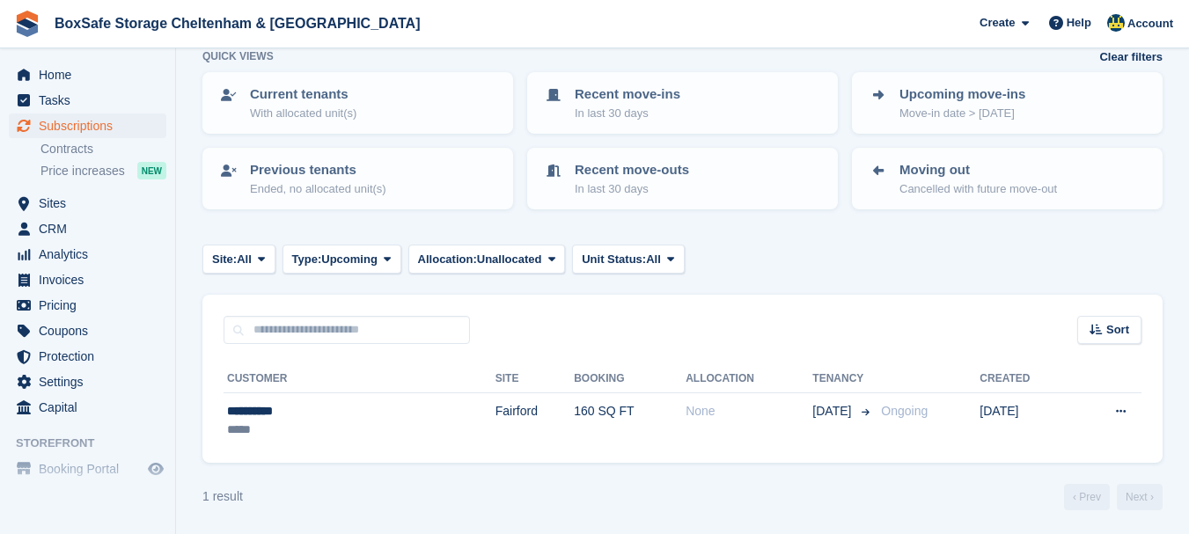
scroll to position [98, 0]
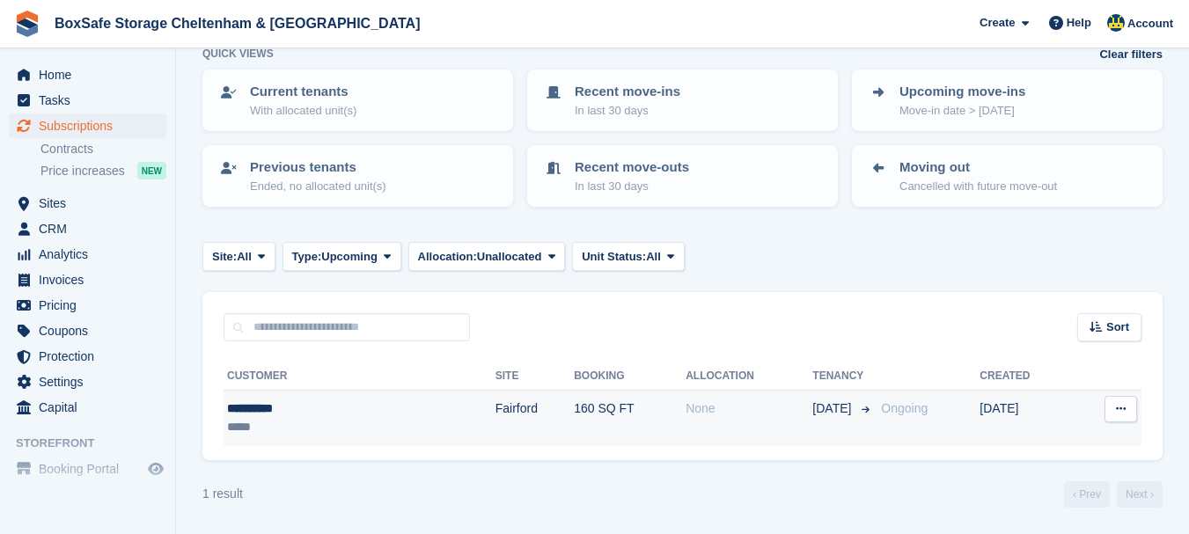
click at [269, 411] on div "**********" at bounding box center [298, 408] width 143 height 18
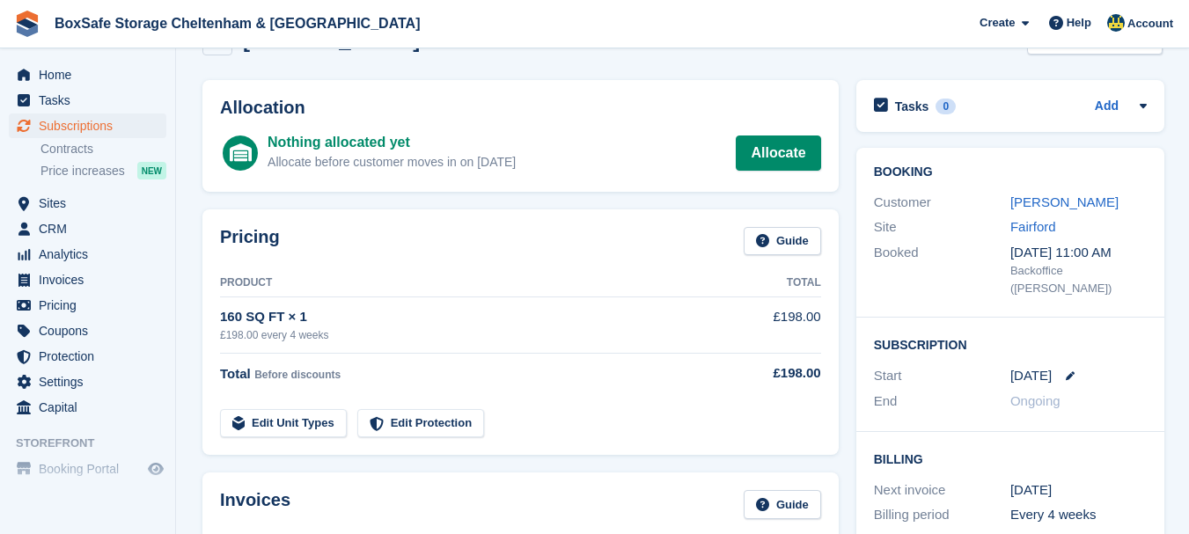
scroll to position [51, 0]
click at [765, 155] on link "Allocate" at bounding box center [778, 152] width 84 height 35
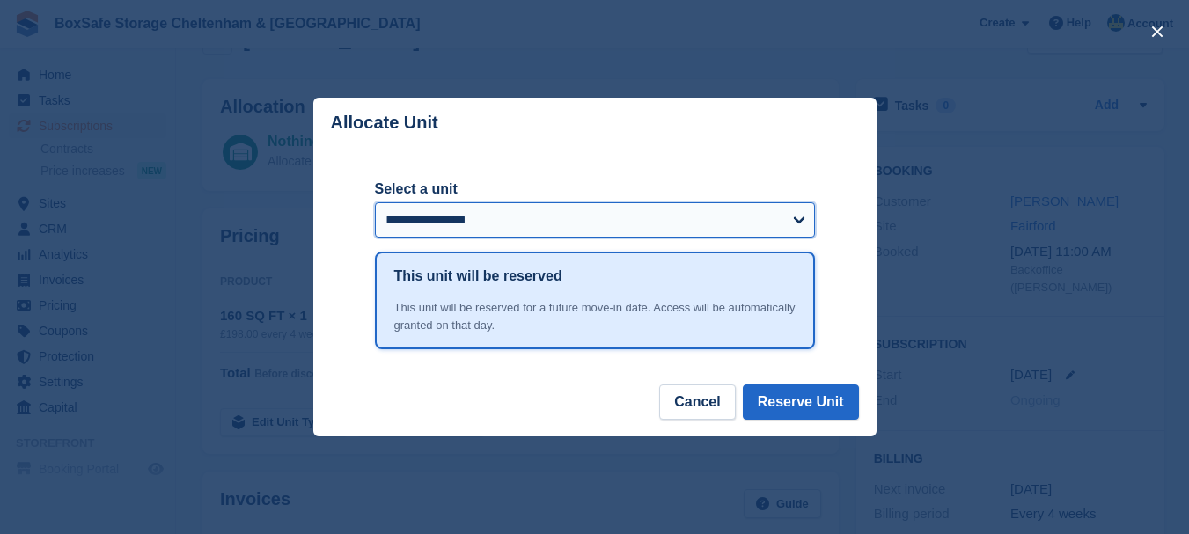
click at [582, 229] on select "**********" at bounding box center [595, 219] width 440 height 35
click at [375, 204] on select "**********" at bounding box center [595, 219] width 440 height 35
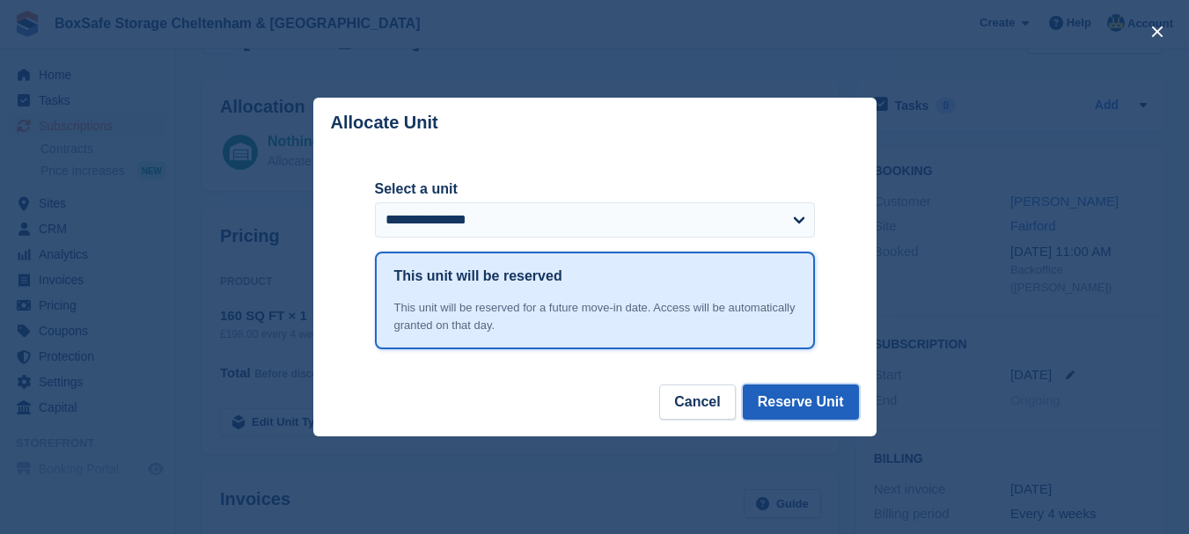
click at [798, 401] on button "Reserve Unit" at bounding box center [801, 402] width 116 height 35
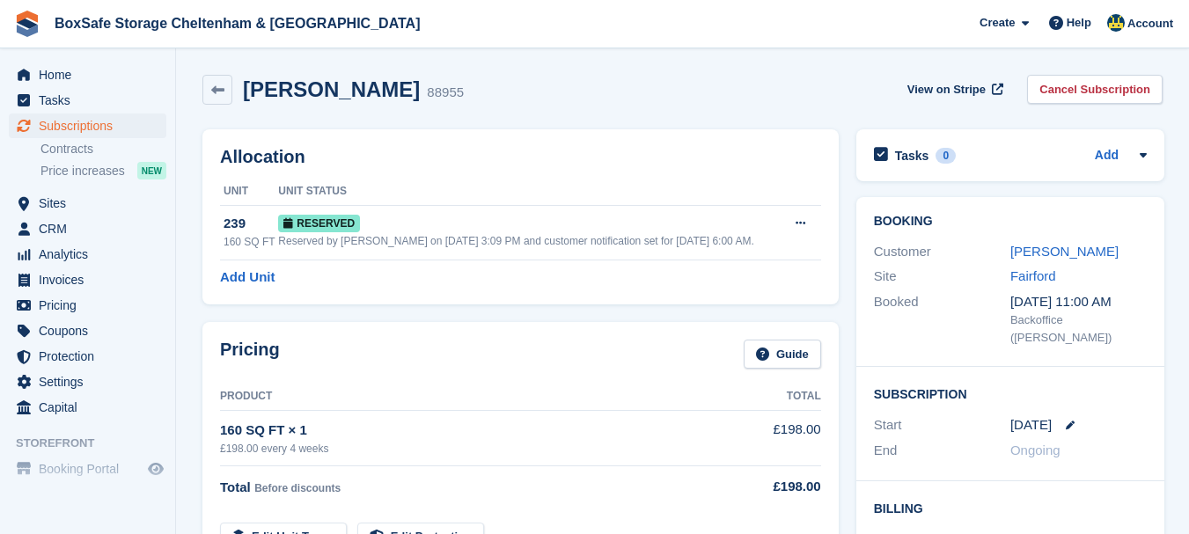
scroll to position [0, 0]
click at [72, 72] on span "Home" at bounding box center [92, 74] width 106 height 25
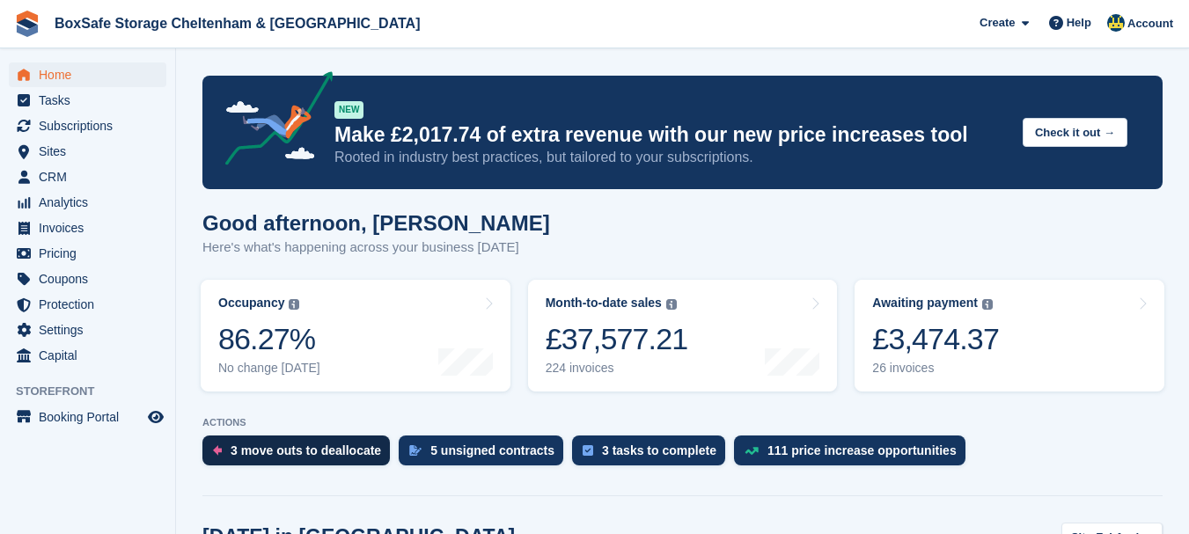
click at [287, 451] on div "3 move outs to deallocate" at bounding box center [306, 450] width 150 height 14
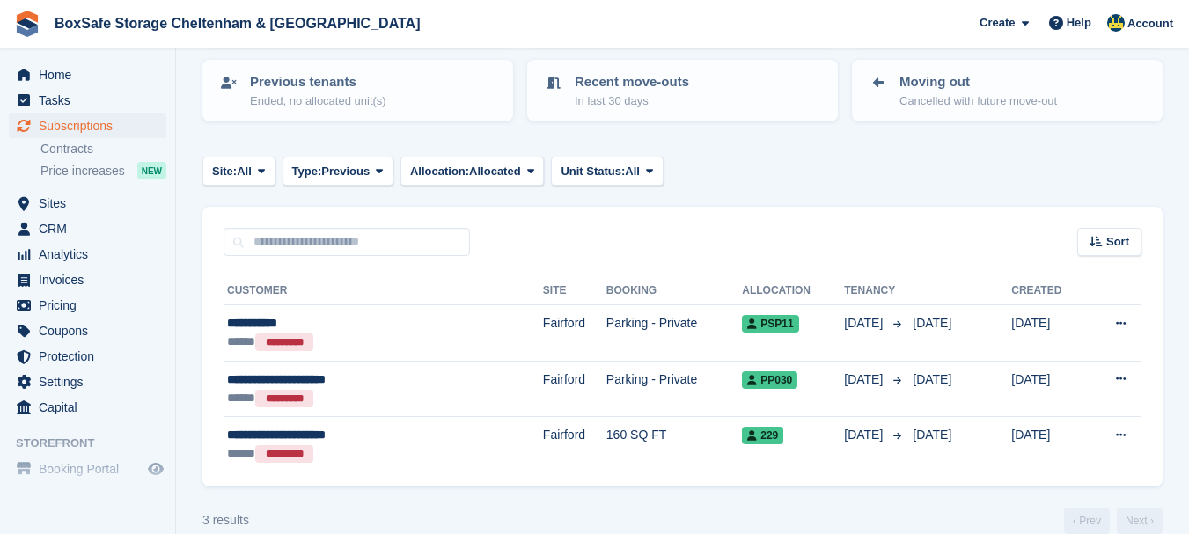
scroll to position [209, 0]
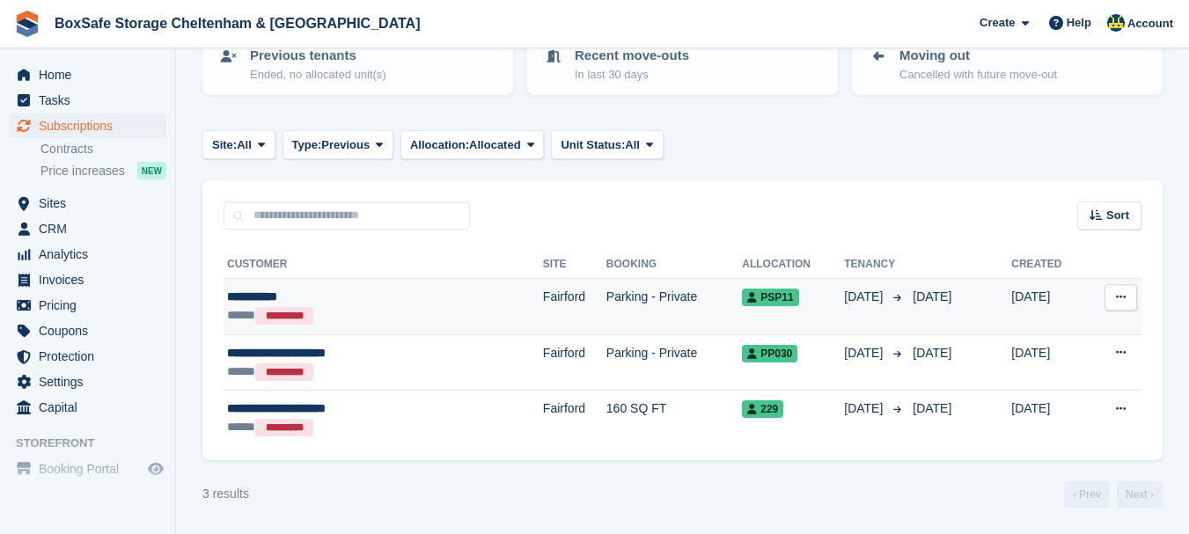
click at [263, 299] on div "**********" at bounding box center [332, 297] width 210 height 18
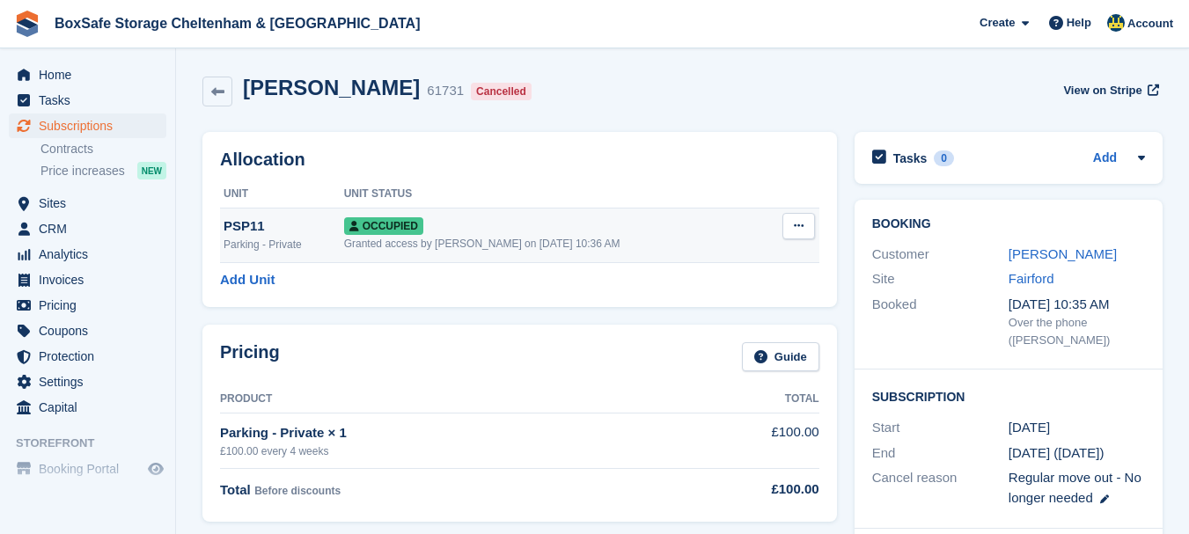
click at [788, 221] on button at bounding box center [798, 226] width 33 height 26
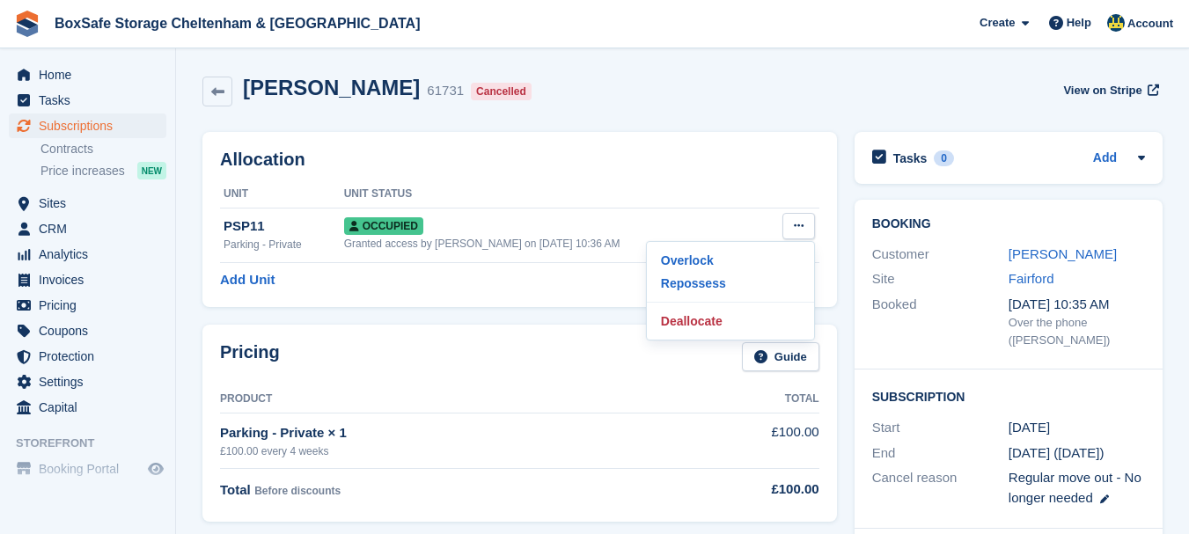
click at [471, 297] on div "Allocation Unit Unit Status PSP11 Parking - Private Occupied Granted access by …" at bounding box center [519, 219] width 634 height 175
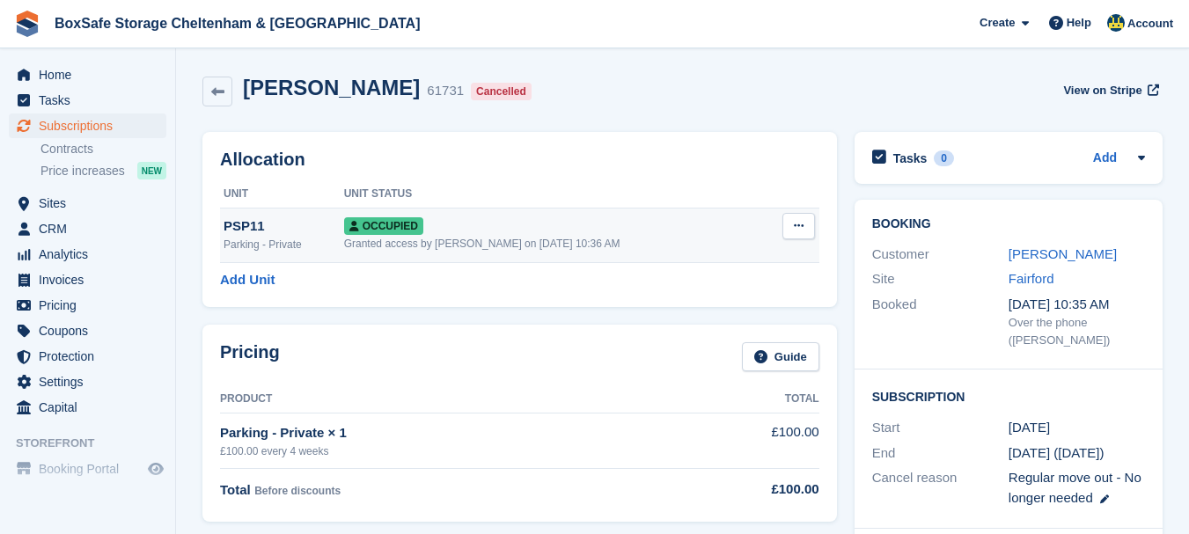
click at [791, 233] on button at bounding box center [798, 226] width 33 height 26
click at [670, 325] on p "Deallocate" at bounding box center [730, 321] width 153 height 23
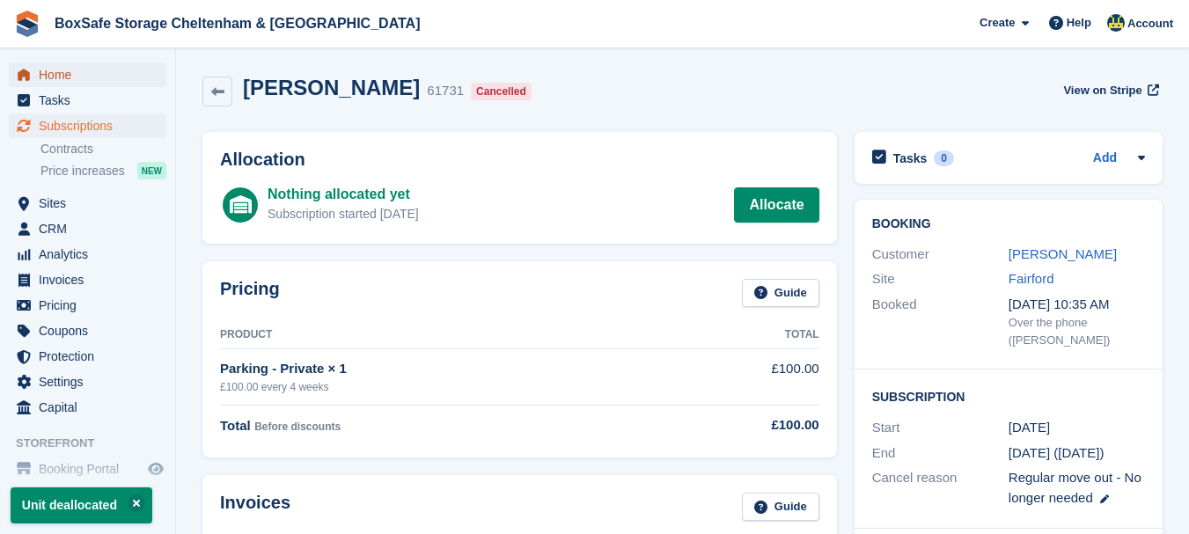
click at [77, 77] on span "Home" at bounding box center [92, 74] width 106 height 25
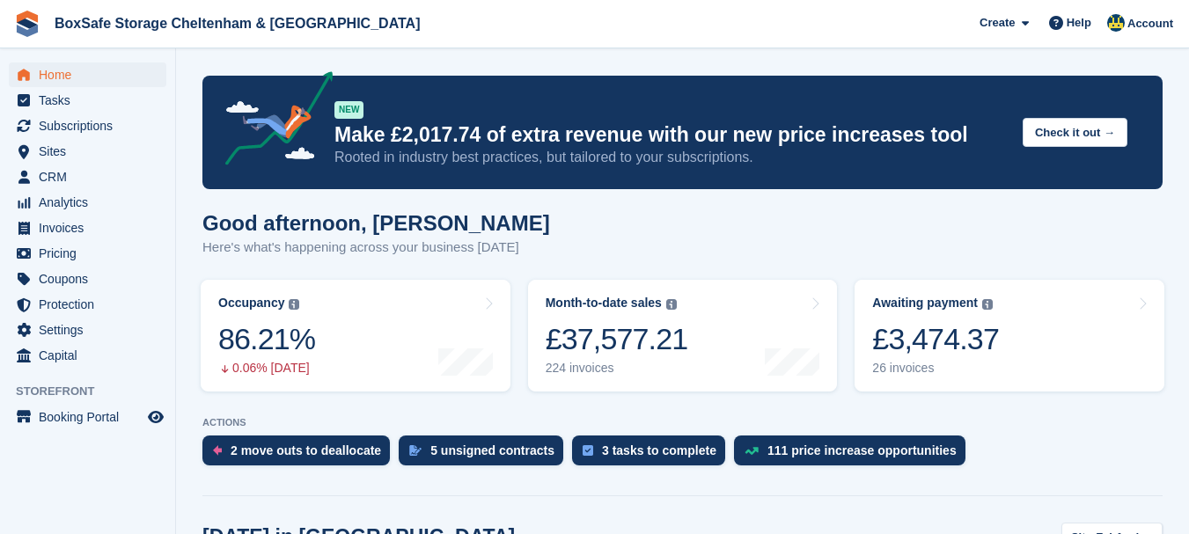
click at [275, 430] on div "ACTIONS 2 move outs to deallocate 5 unsigned contracts 3 tasks to complete 111 …" at bounding box center [682, 445] width 960 height 57
click at [269, 454] on div "2 move outs to deallocate" at bounding box center [306, 450] width 150 height 14
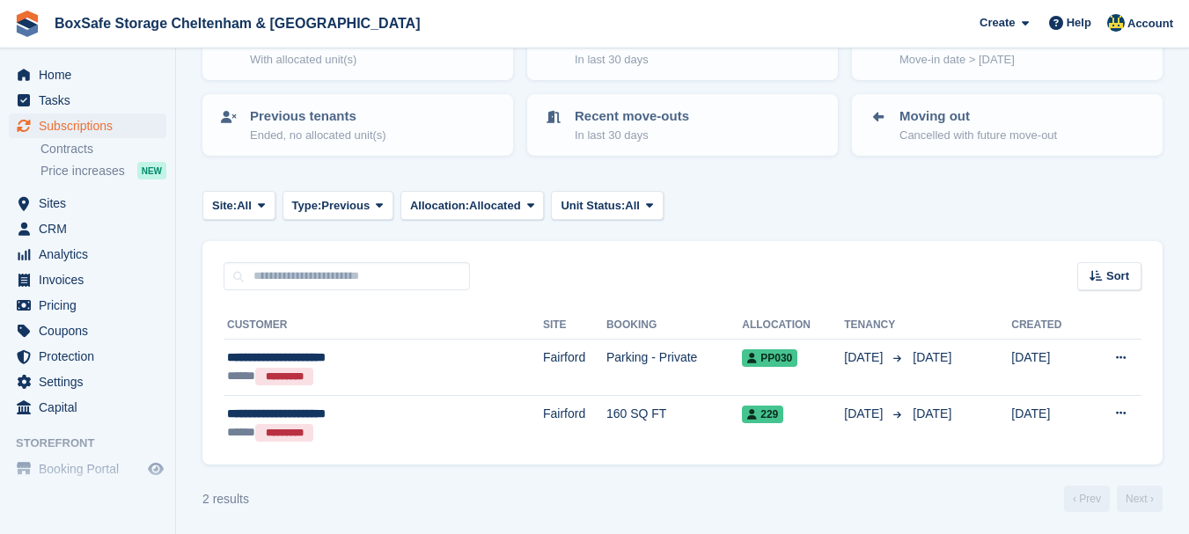
scroll to position [153, 0]
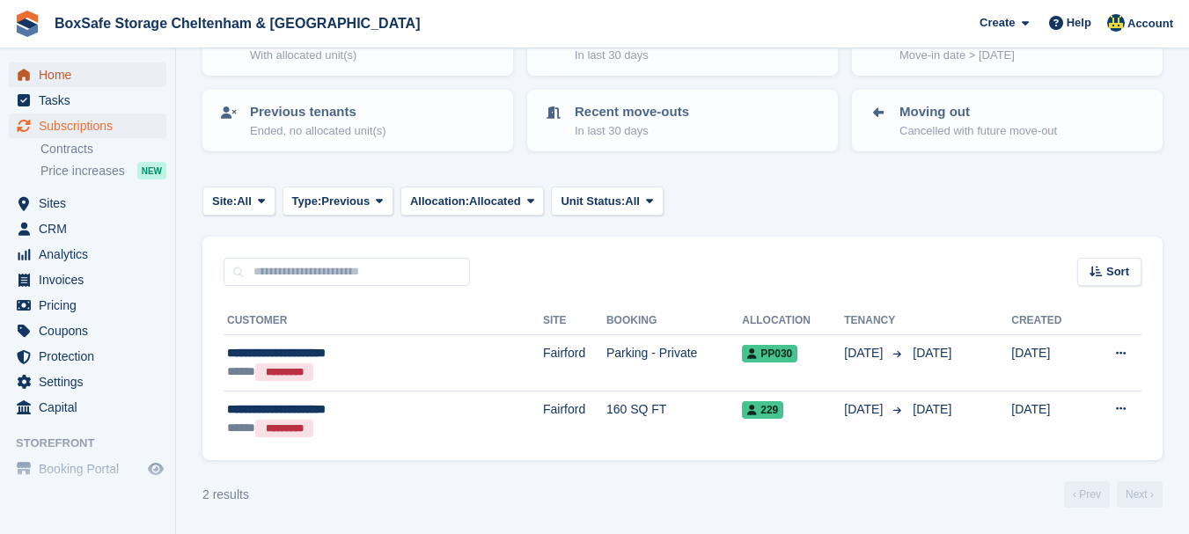
click at [76, 76] on span "Home" at bounding box center [92, 74] width 106 height 25
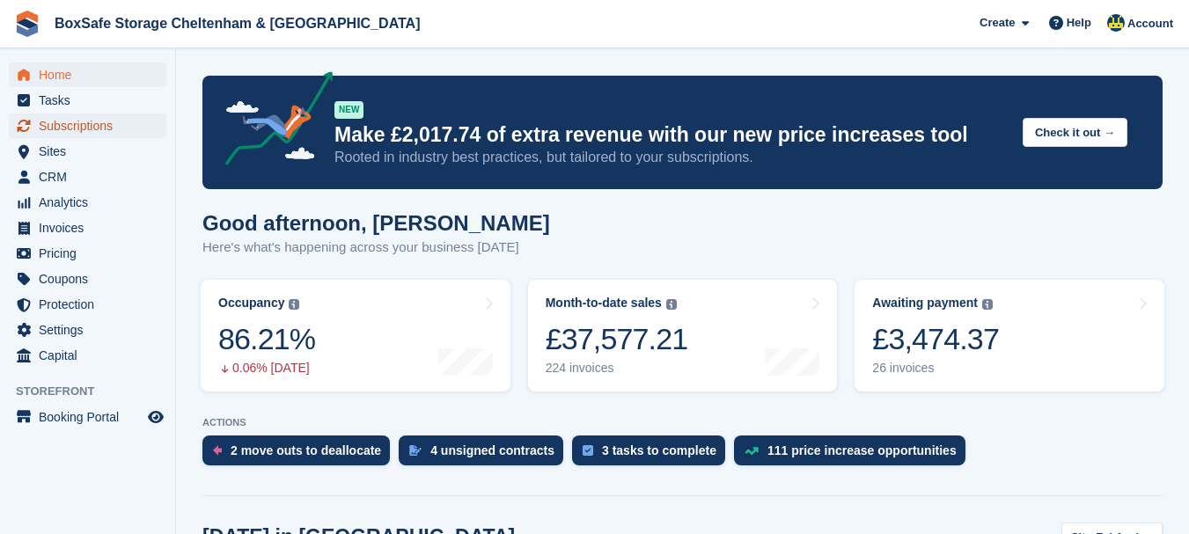
click at [100, 128] on span "Subscriptions" at bounding box center [92, 126] width 106 height 25
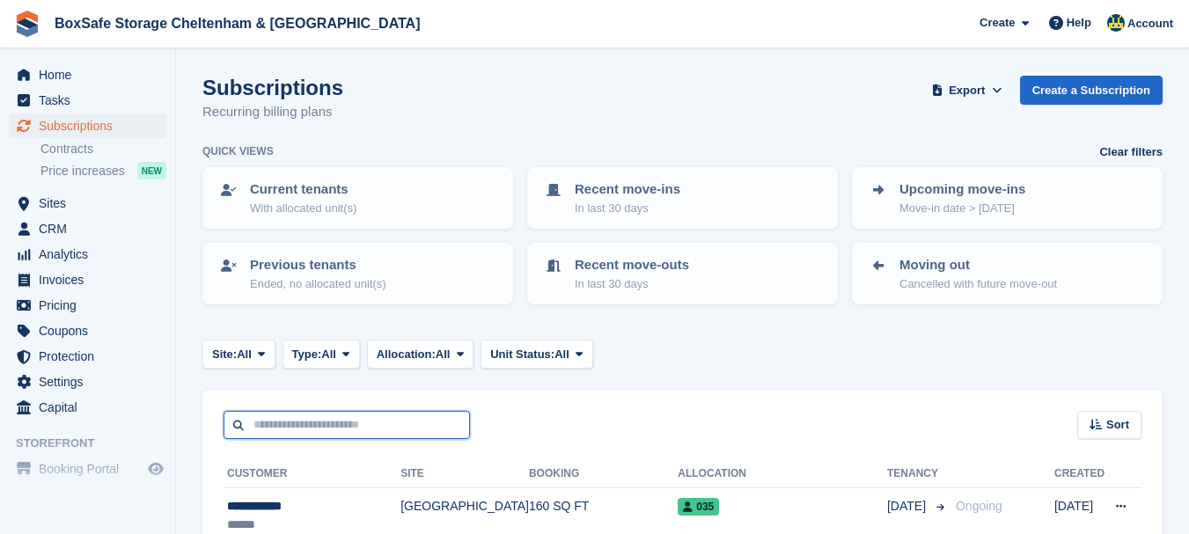
click at [321, 428] on input "text" at bounding box center [347, 425] width 246 height 29
type input "*****"
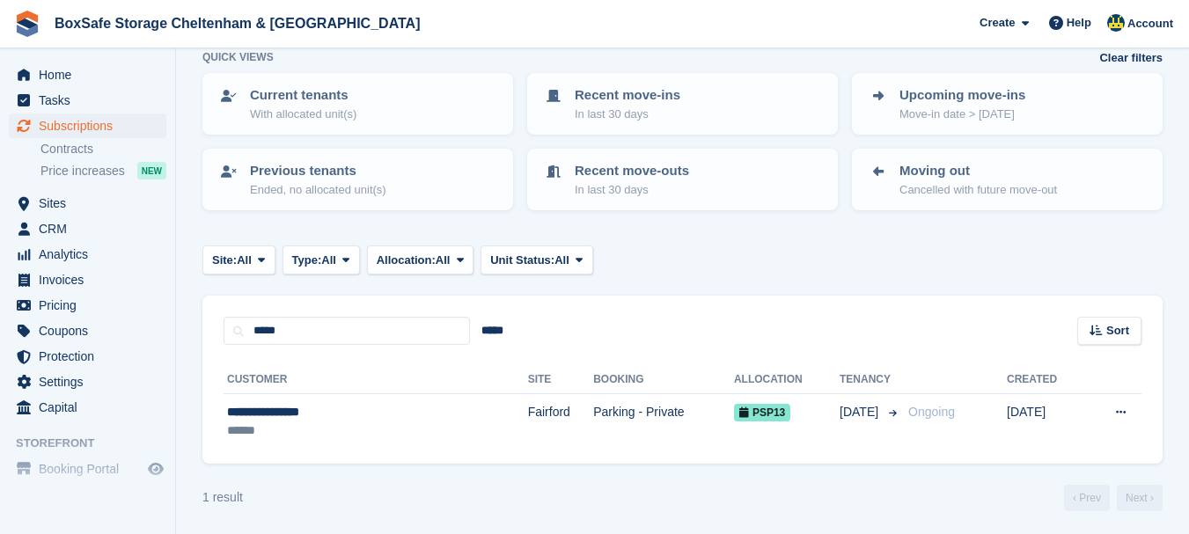
scroll to position [98, 0]
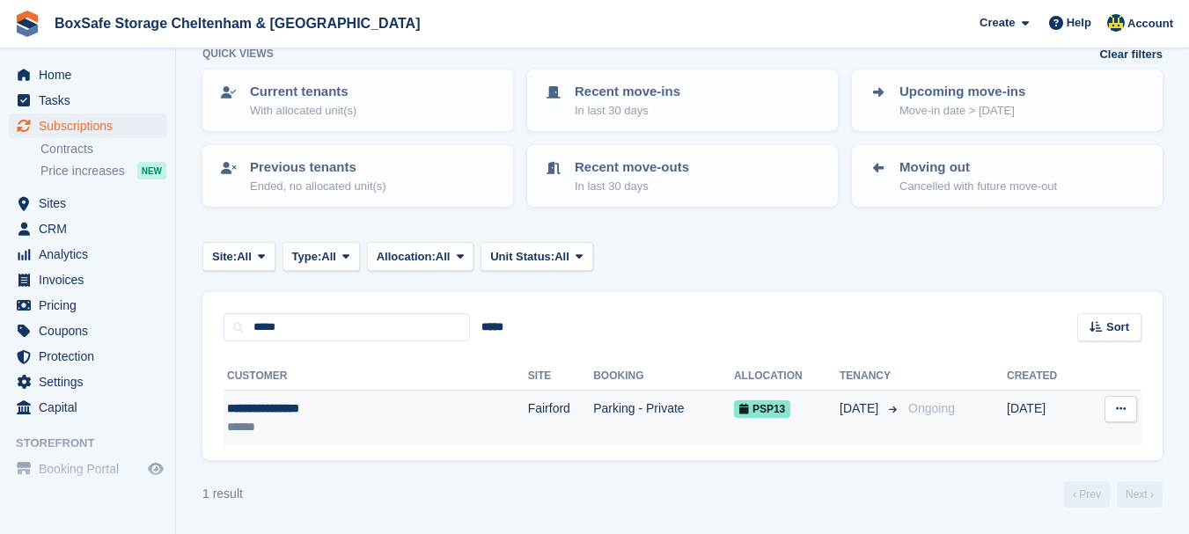
click at [290, 402] on div "**********" at bounding box center [324, 408] width 194 height 18
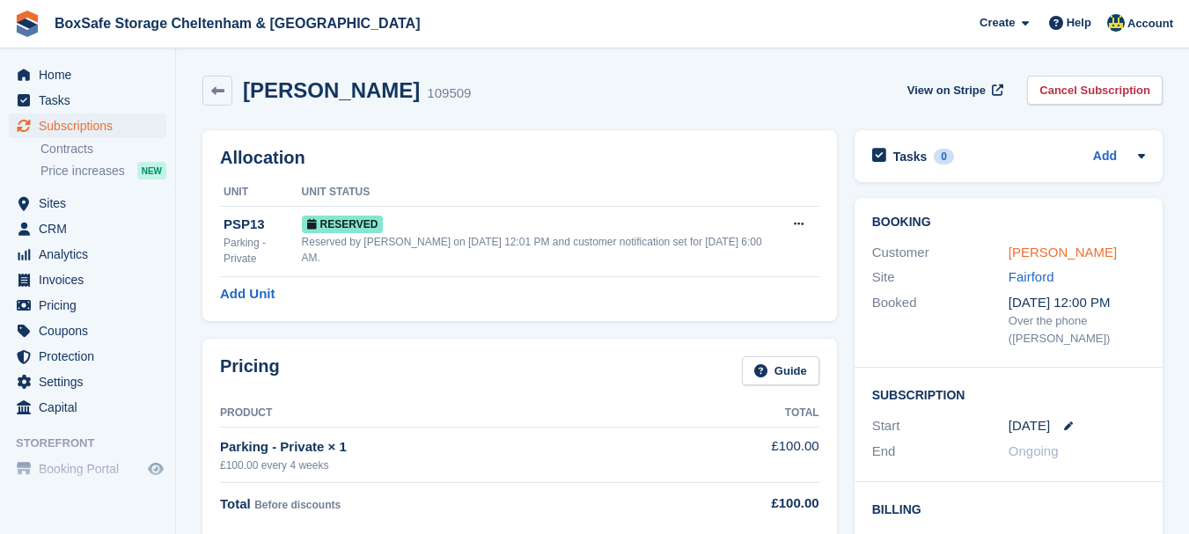
click at [1060, 251] on link "[PERSON_NAME]" at bounding box center [1062, 252] width 108 height 15
click at [89, 77] on span "Home" at bounding box center [92, 74] width 106 height 25
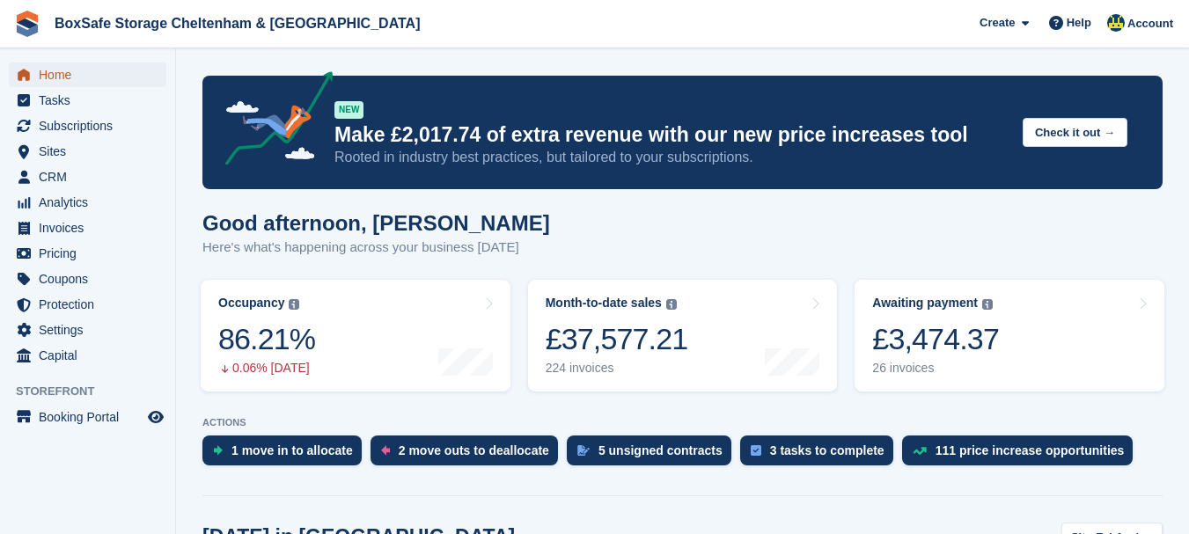
click at [88, 71] on span "Home" at bounding box center [92, 74] width 106 height 25
click at [95, 127] on span "Subscriptions" at bounding box center [92, 126] width 106 height 25
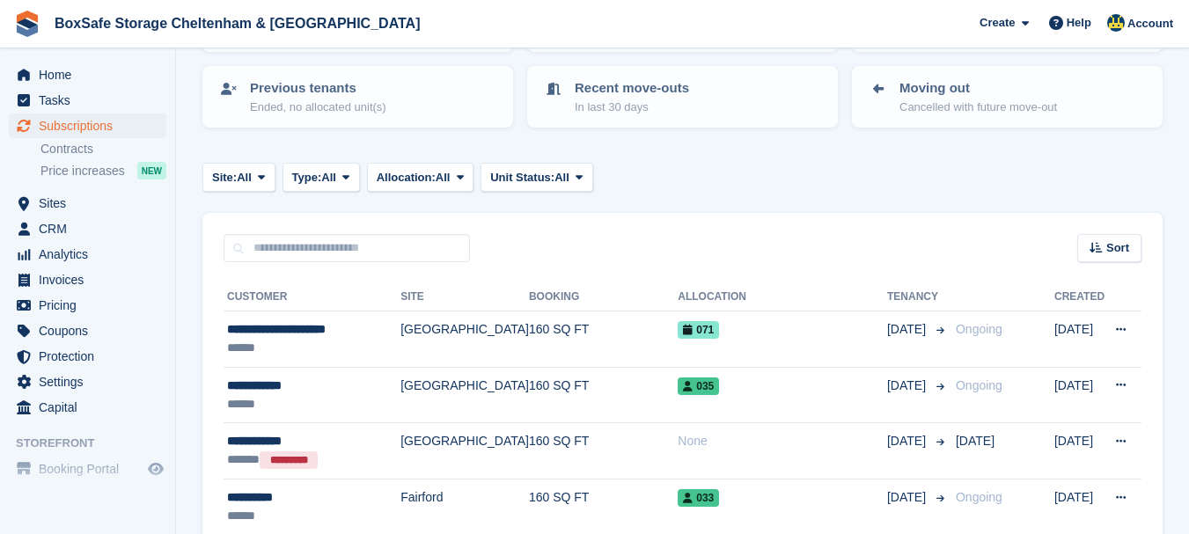
scroll to position [213, 0]
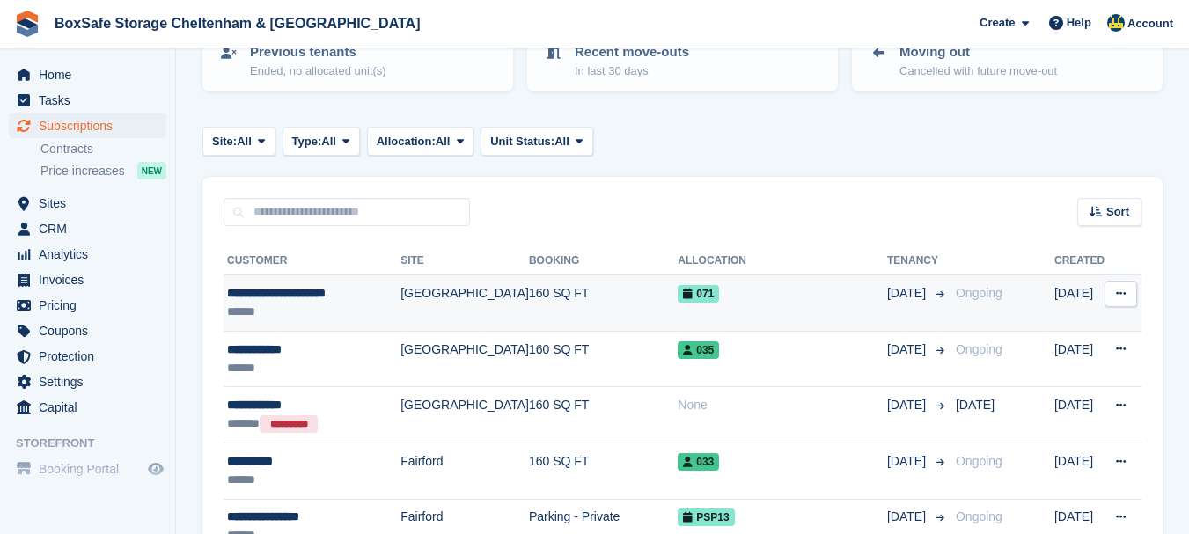
click at [317, 294] on div "**********" at bounding box center [313, 293] width 173 height 18
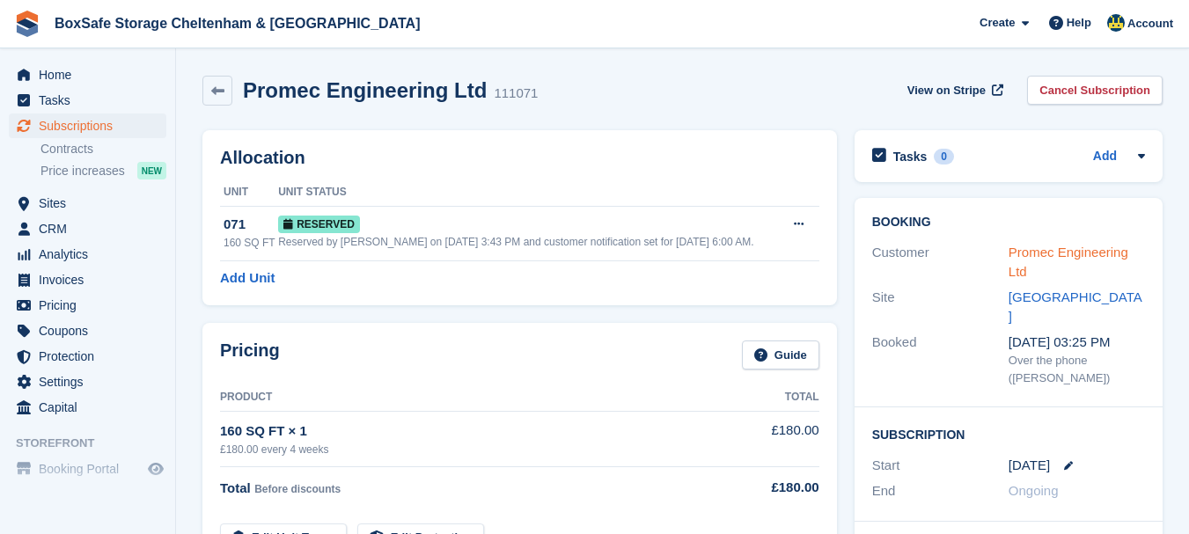
click at [1037, 251] on link "Promec Engineering Ltd" at bounding box center [1068, 262] width 120 height 35
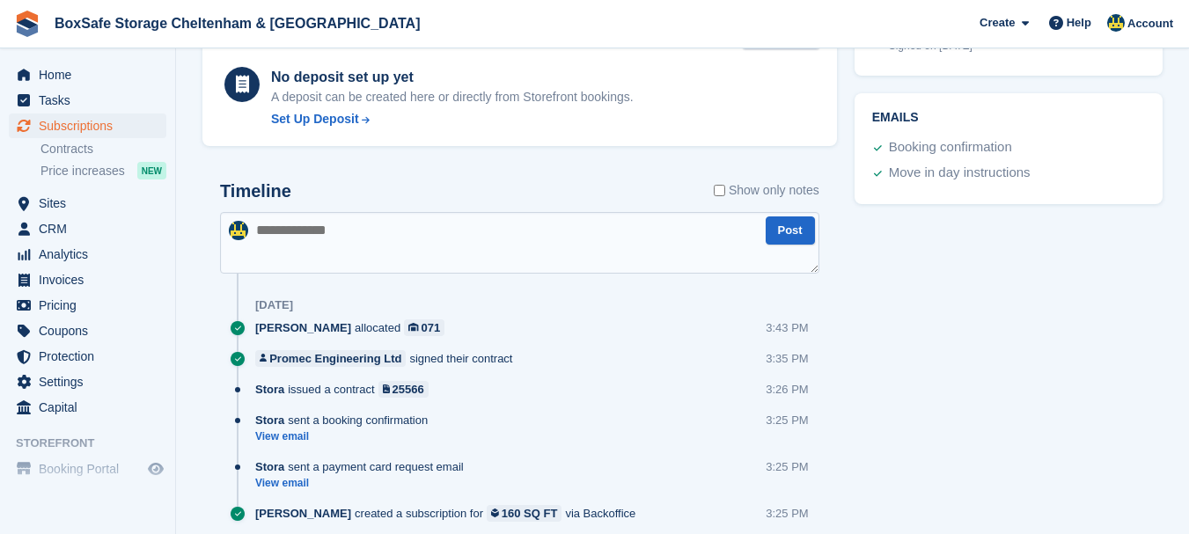
scroll to position [773, 0]
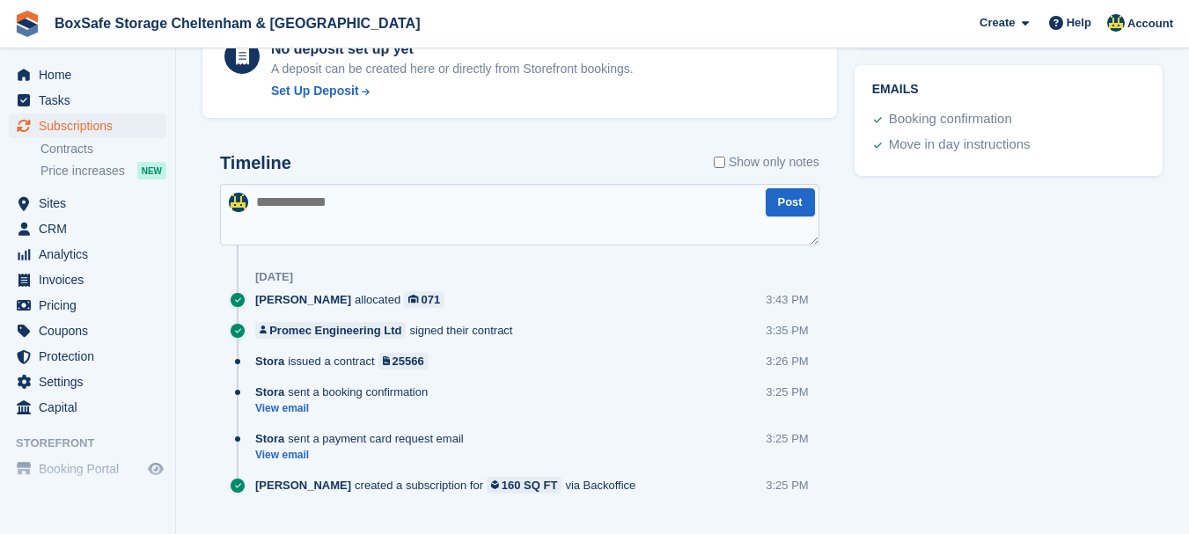
click at [283, 204] on textarea at bounding box center [519, 215] width 599 height 62
type textarea "**********"
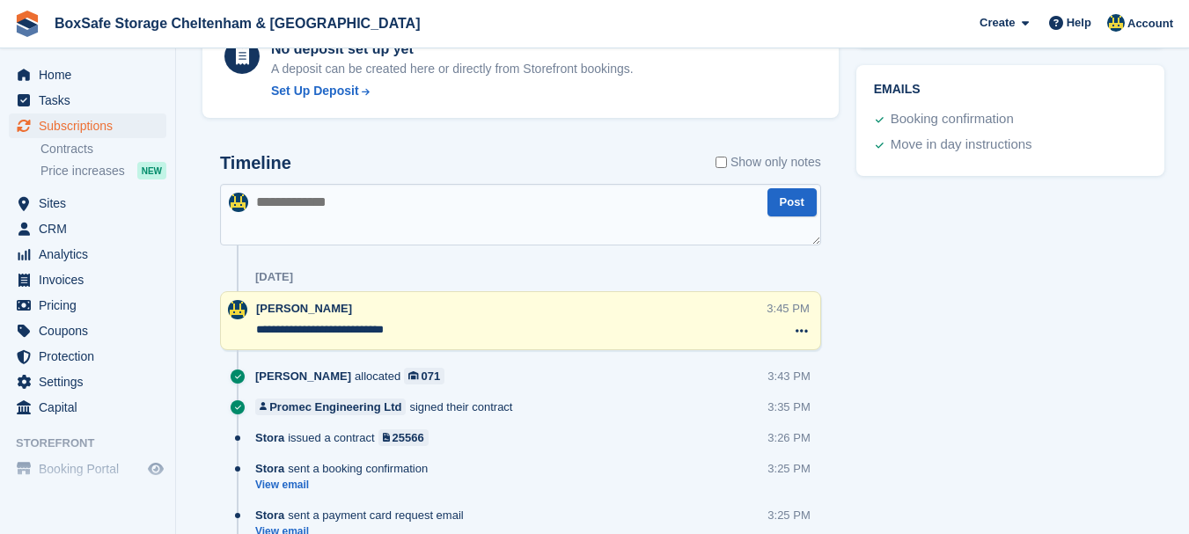
click at [283, 204] on textarea at bounding box center [520, 215] width 601 height 62
type textarea "**********"
click at [776, 202] on button "Post" at bounding box center [791, 202] width 49 height 29
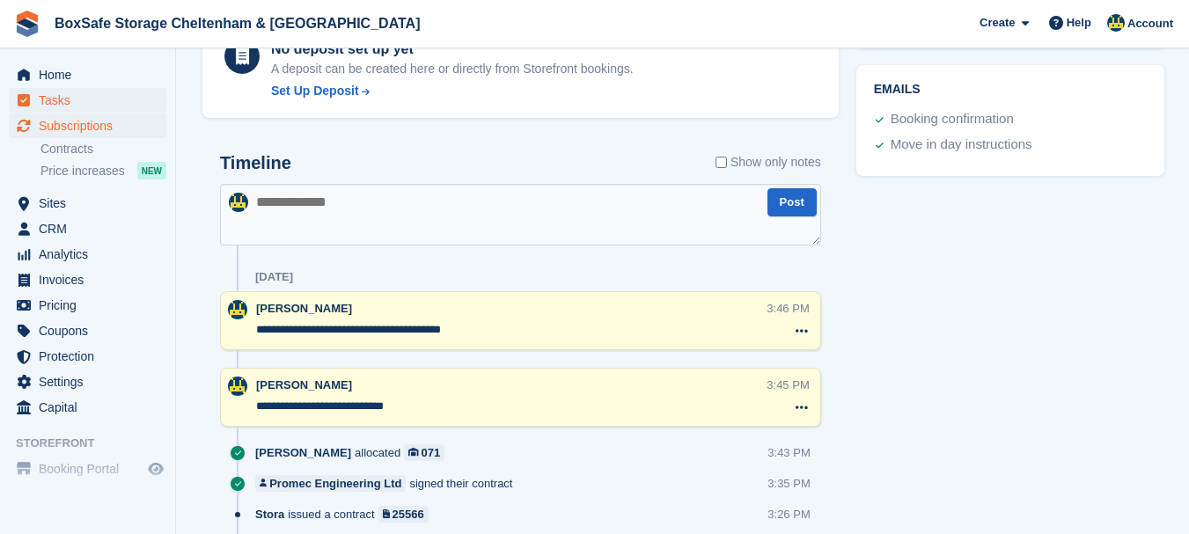
scroll to position [737, 0]
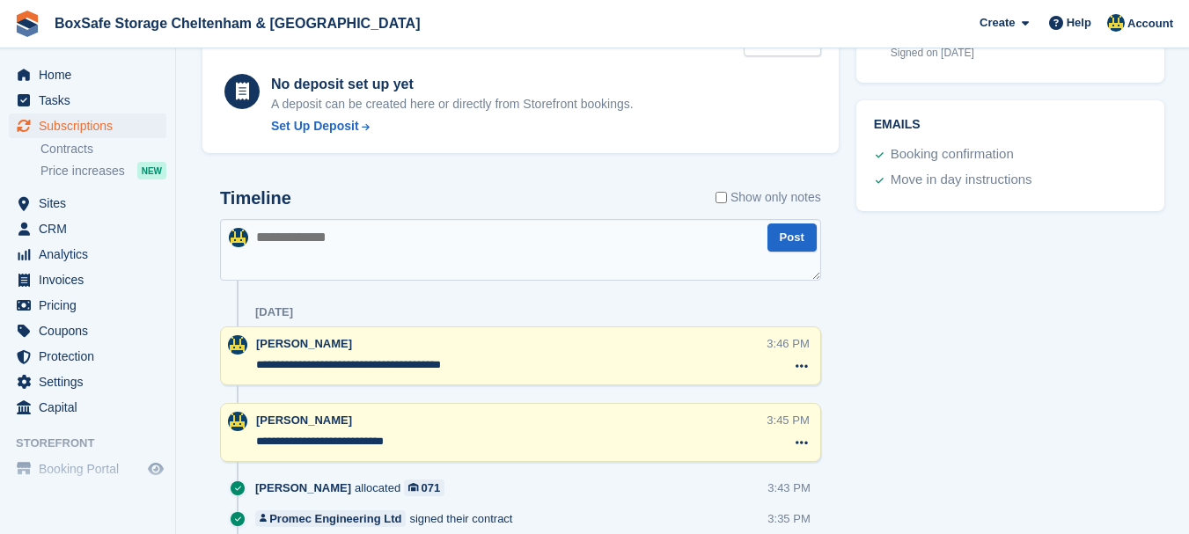
click at [297, 242] on textarea at bounding box center [520, 250] width 601 height 62
click at [297, 242] on textarea "**********" at bounding box center [520, 250] width 601 height 62
type textarea "**********"
click at [792, 237] on button "Post" at bounding box center [791, 238] width 49 height 29
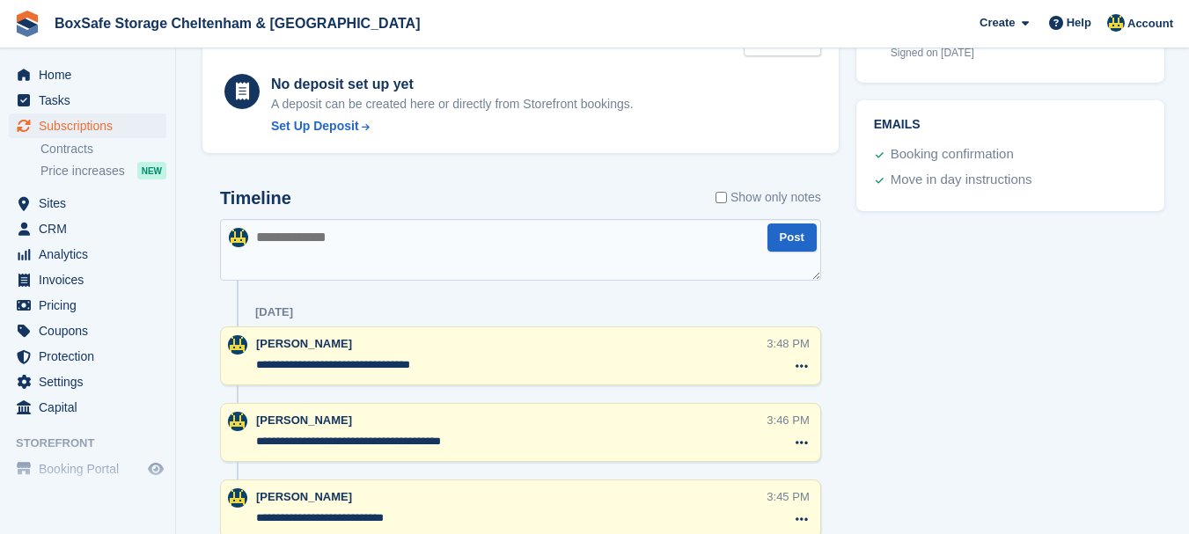
click at [277, 366] on textarea "**********" at bounding box center [511, 365] width 510 height 18
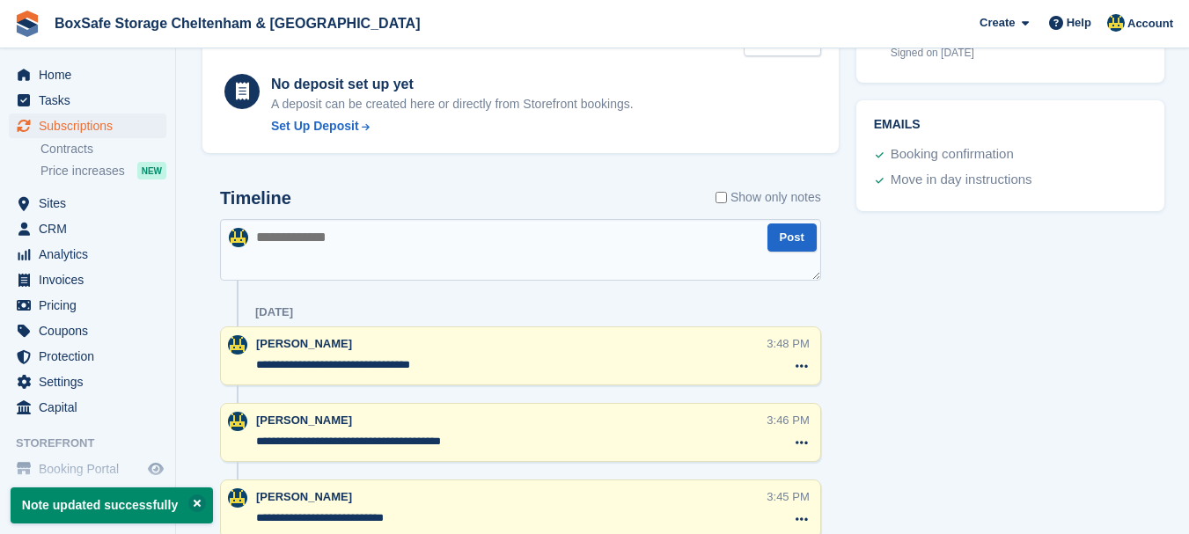
type textarea "**********"
click at [896, 381] on div "Tasks 0 Add No tasks related to Subscription #111071 Booking Customer Promec En…" at bounding box center [1010, 101] width 326 height 1434
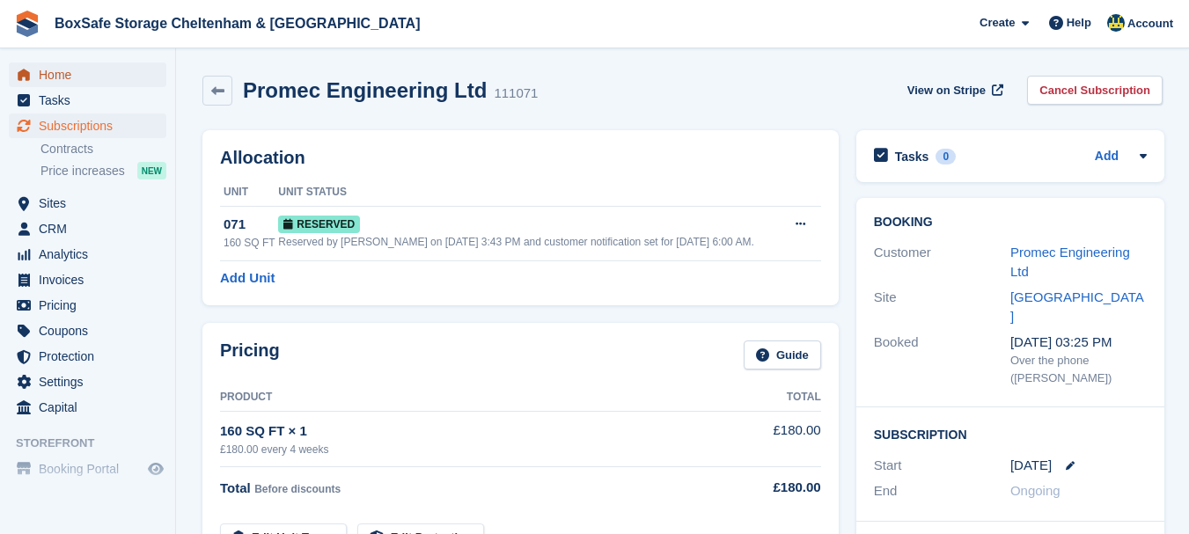
click at [55, 73] on span "Home" at bounding box center [92, 74] width 106 height 25
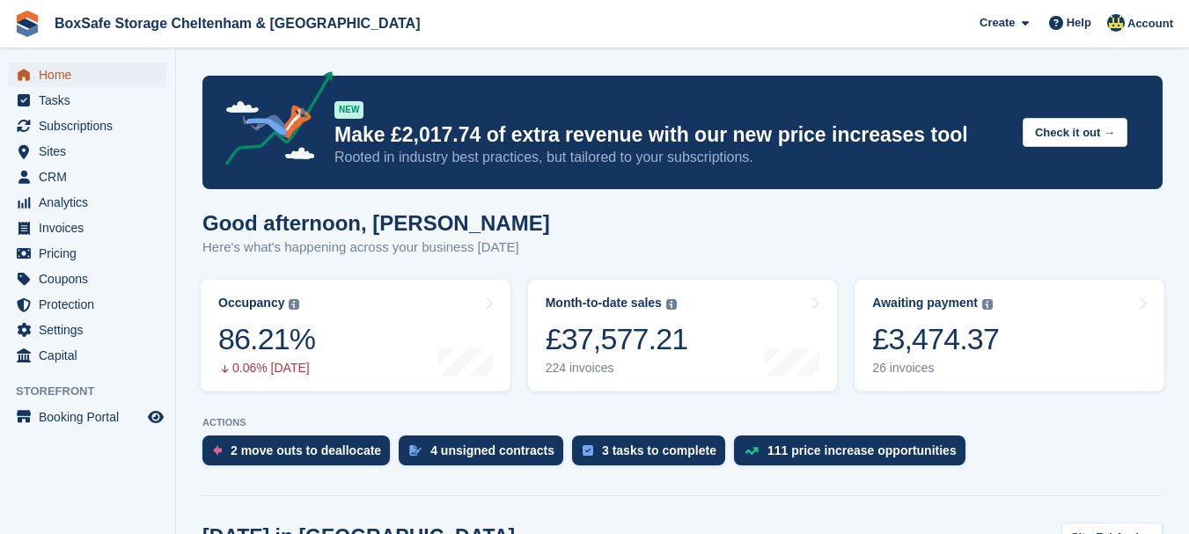
click at [63, 66] on span "Home" at bounding box center [92, 74] width 106 height 25
click at [98, 122] on span "Subscriptions" at bounding box center [92, 126] width 106 height 25
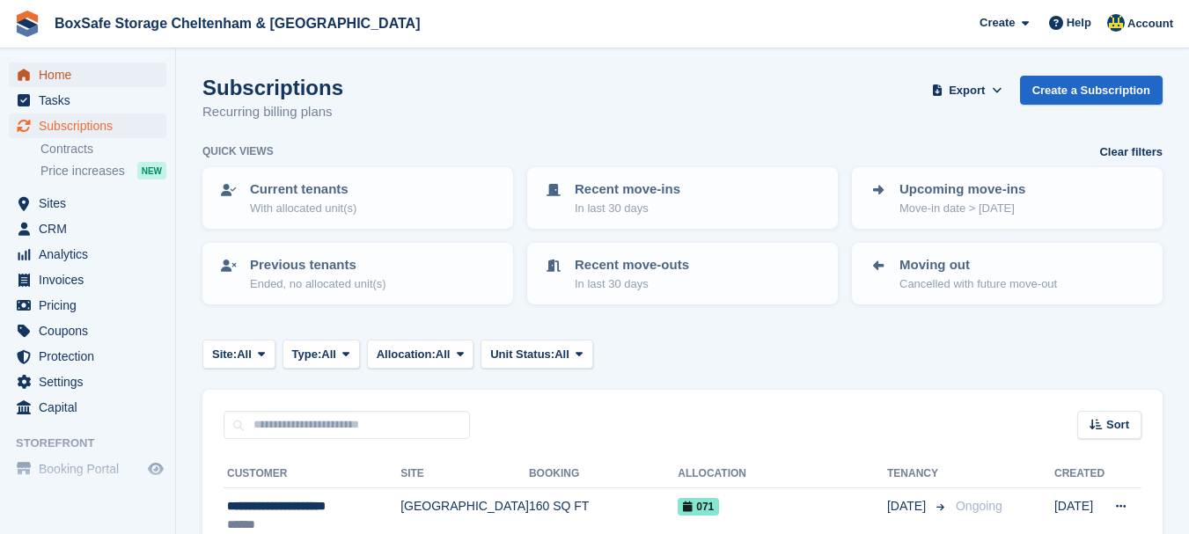
click at [41, 71] on span "Home" at bounding box center [92, 74] width 106 height 25
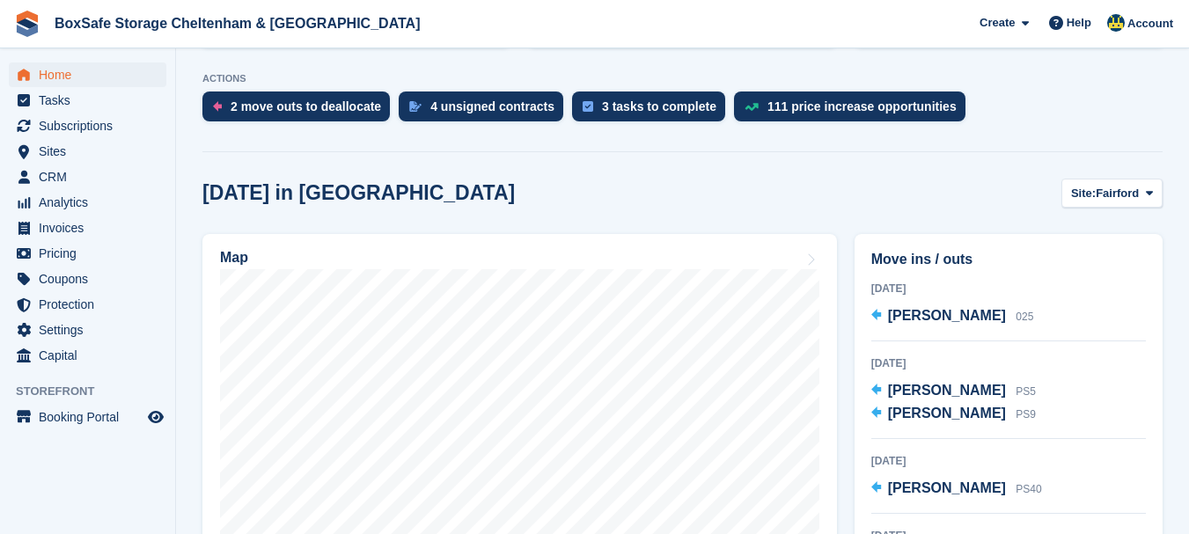
scroll to position [278, 0]
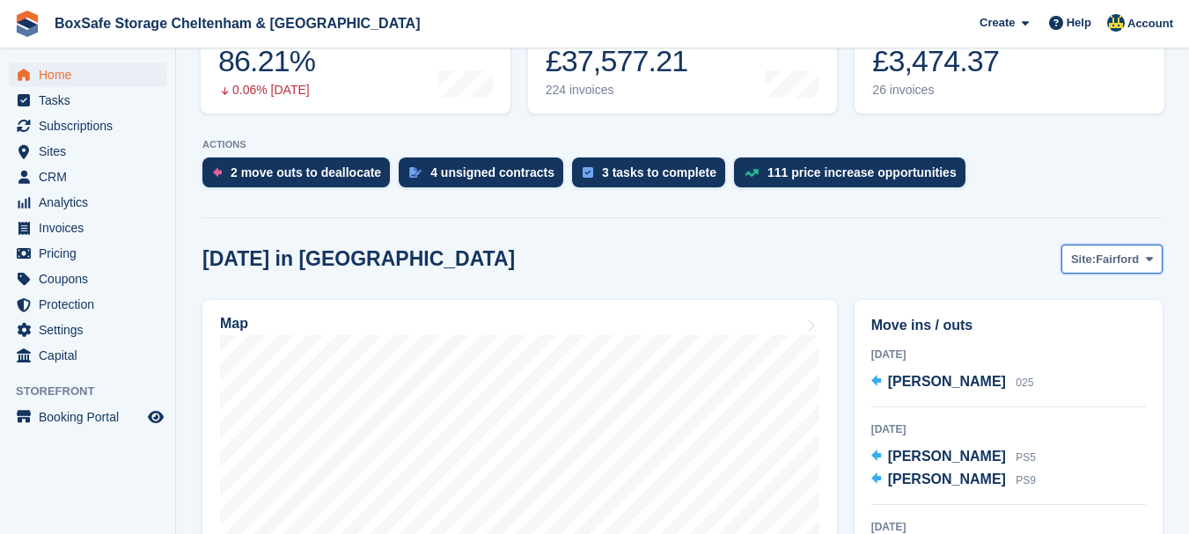
click at [1112, 246] on button "Site: Fairford" at bounding box center [1111, 259] width 101 height 29
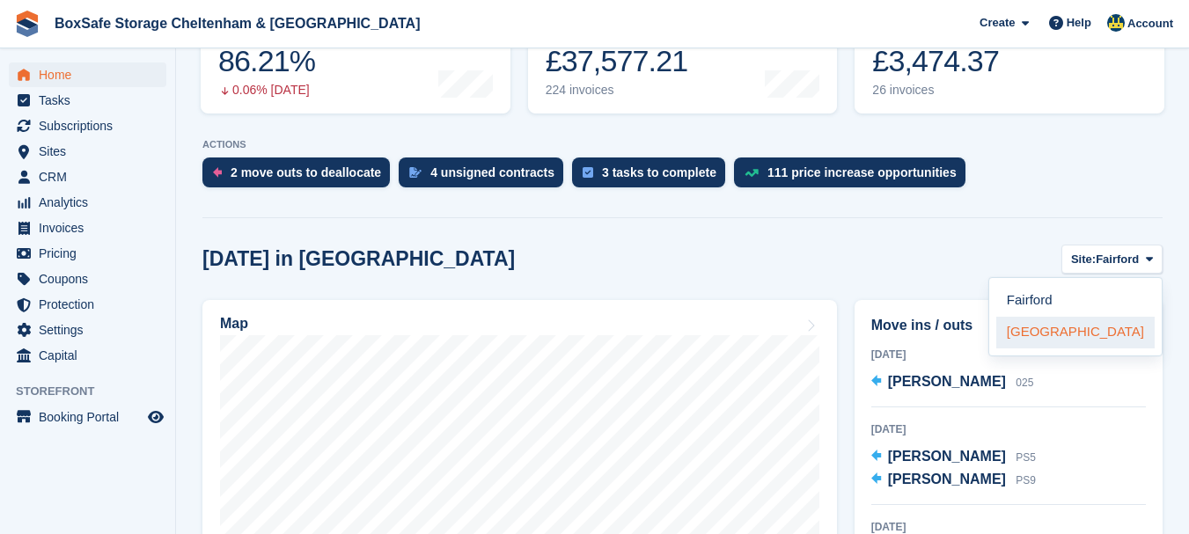
click at [1080, 335] on link "[GEOGRAPHIC_DATA]" at bounding box center [1075, 333] width 158 height 32
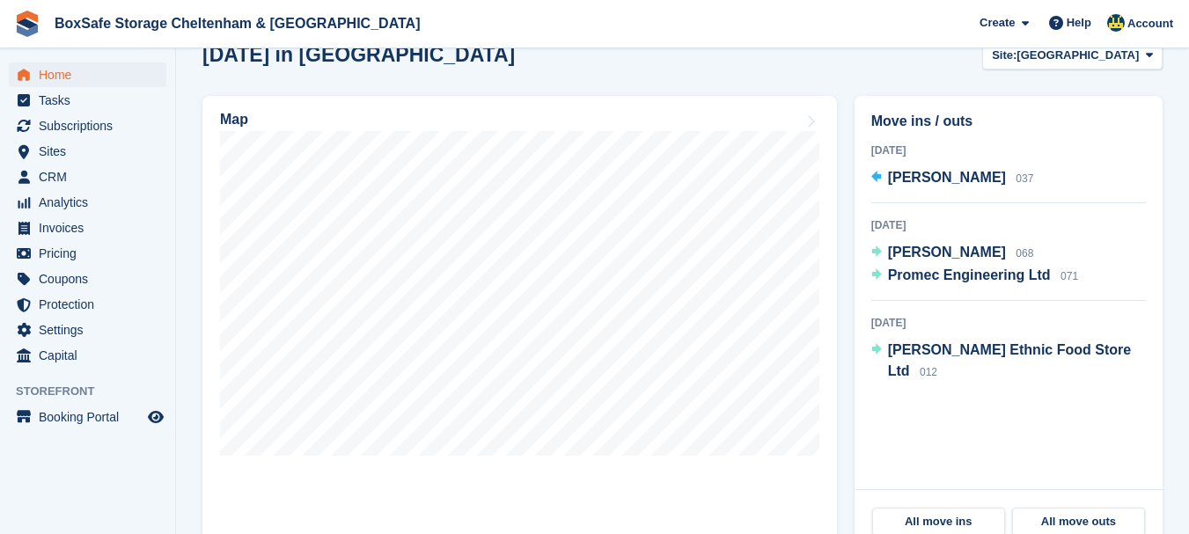
scroll to position [487, 0]
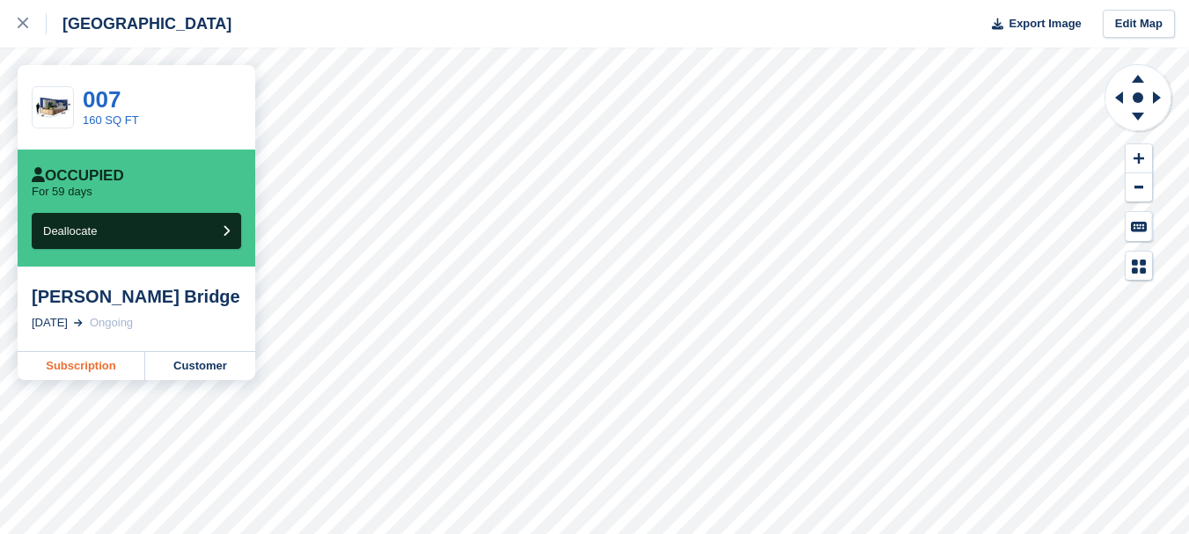
click at [100, 374] on link "Subscription" at bounding box center [82, 366] width 128 height 28
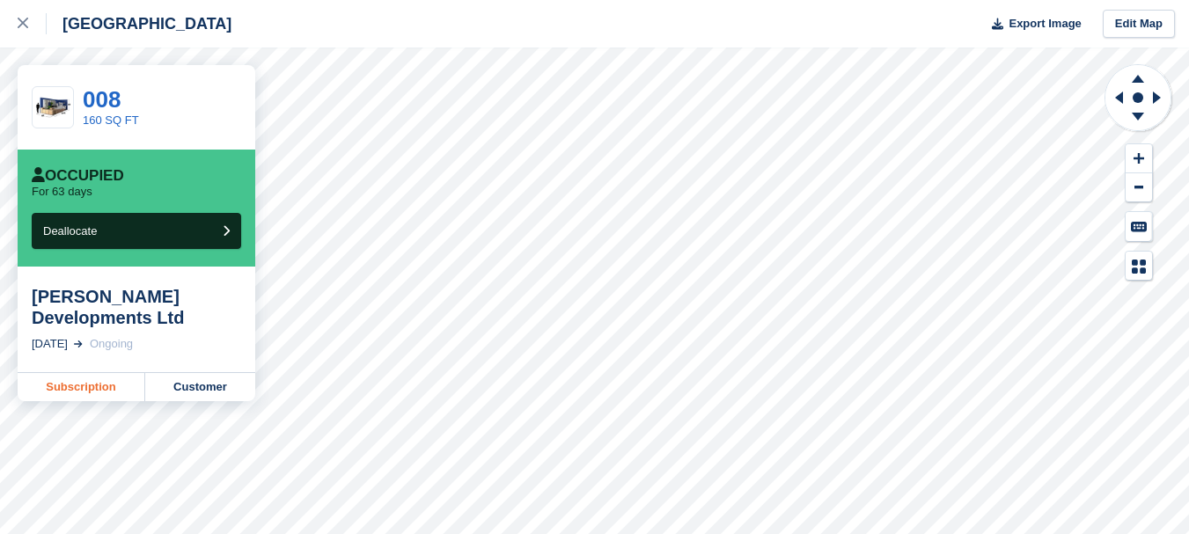
click at [76, 393] on link "Subscription" at bounding box center [82, 387] width 128 height 28
click at [20, 32] on div at bounding box center [32, 23] width 29 height 21
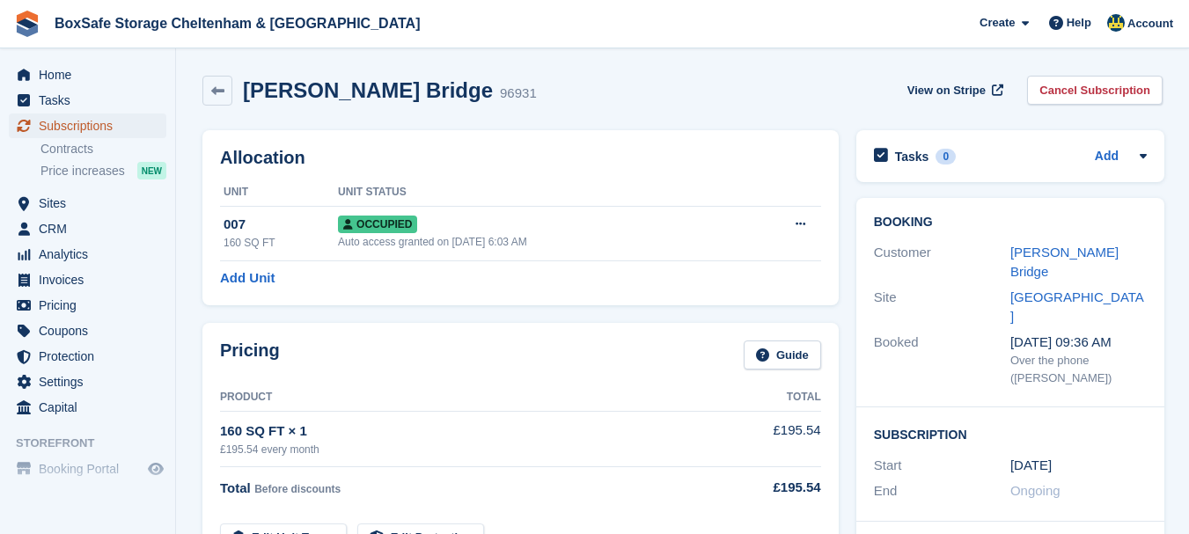
click at [90, 125] on span "Subscriptions" at bounding box center [92, 126] width 106 height 25
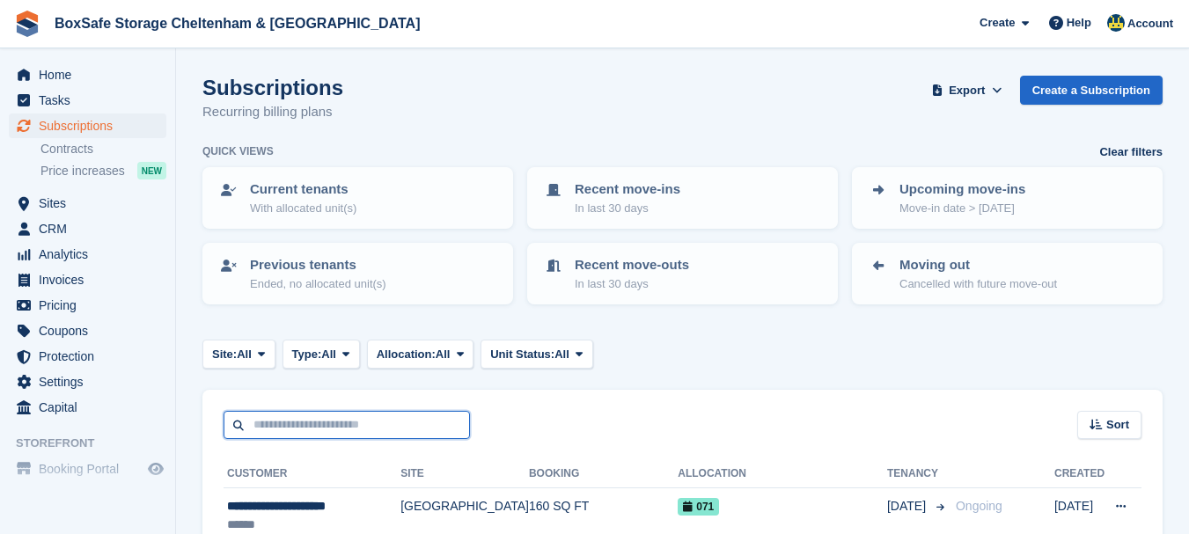
click at [306, 426] on input "text" at bounding box center [347, 425] width 246 height 29
type input "***"
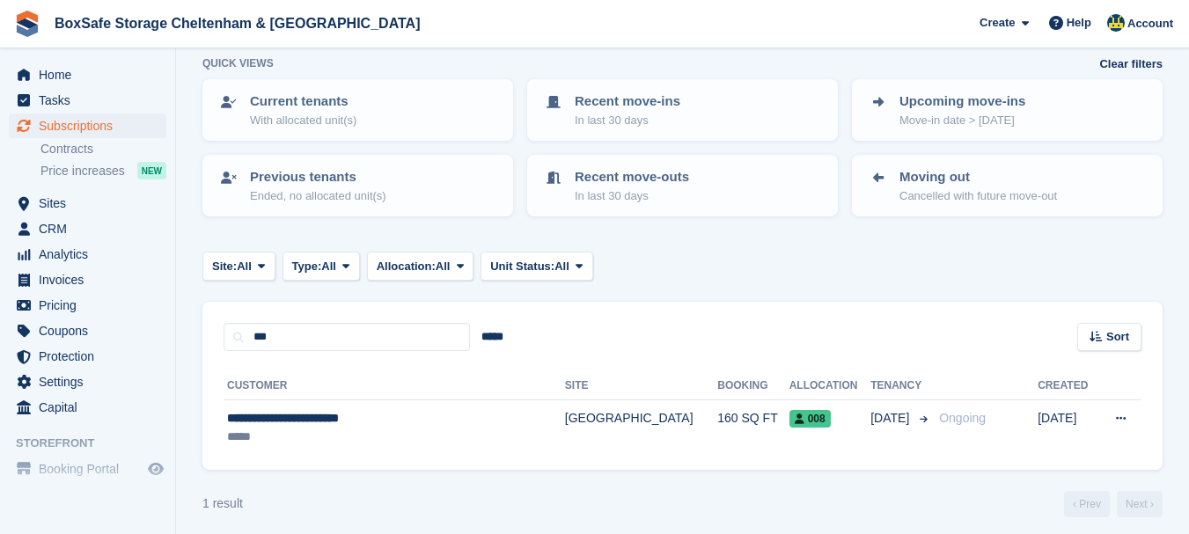
scroll to position [98, 0]
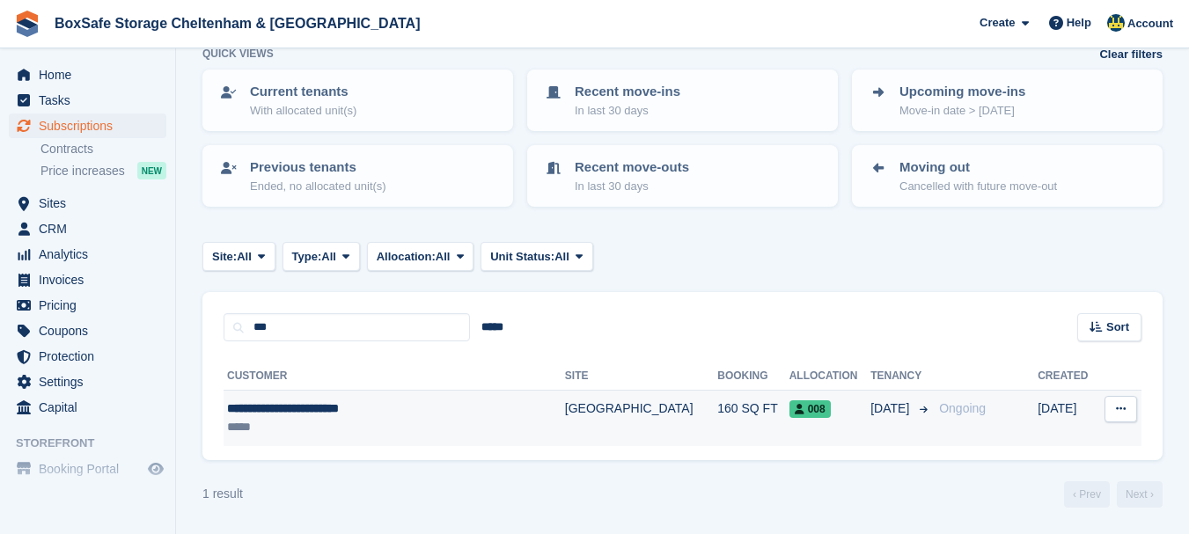
click at [301, 413] on div "**********" at bounding box center [368, 408] width 283 height 18
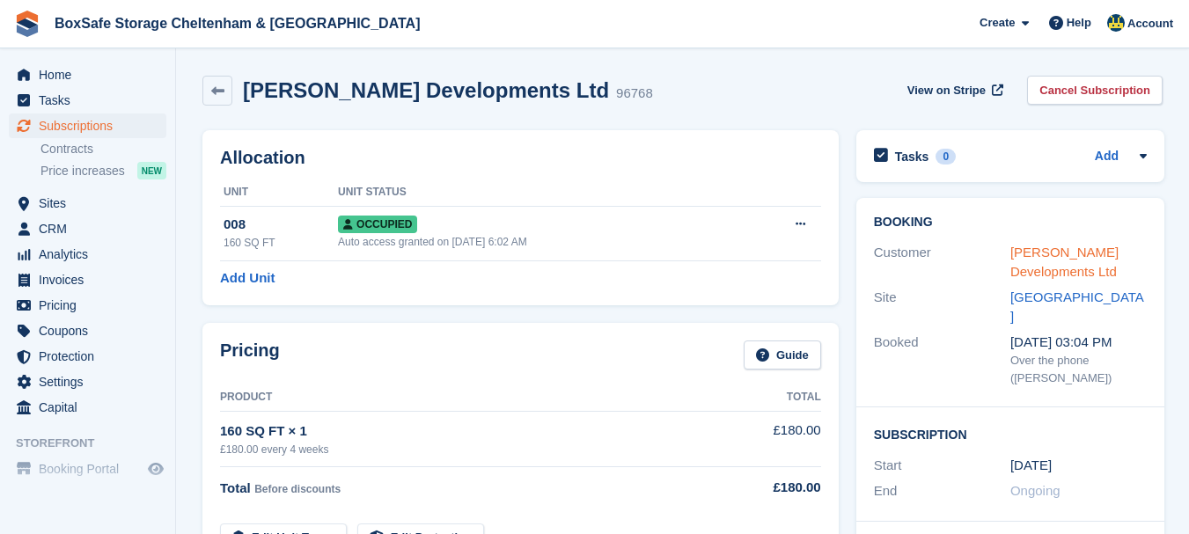
click at [1046, 254] on link "[PERSON_NAME] Developments Ltd" at bounding box center [1064, 262] width 108 height 35
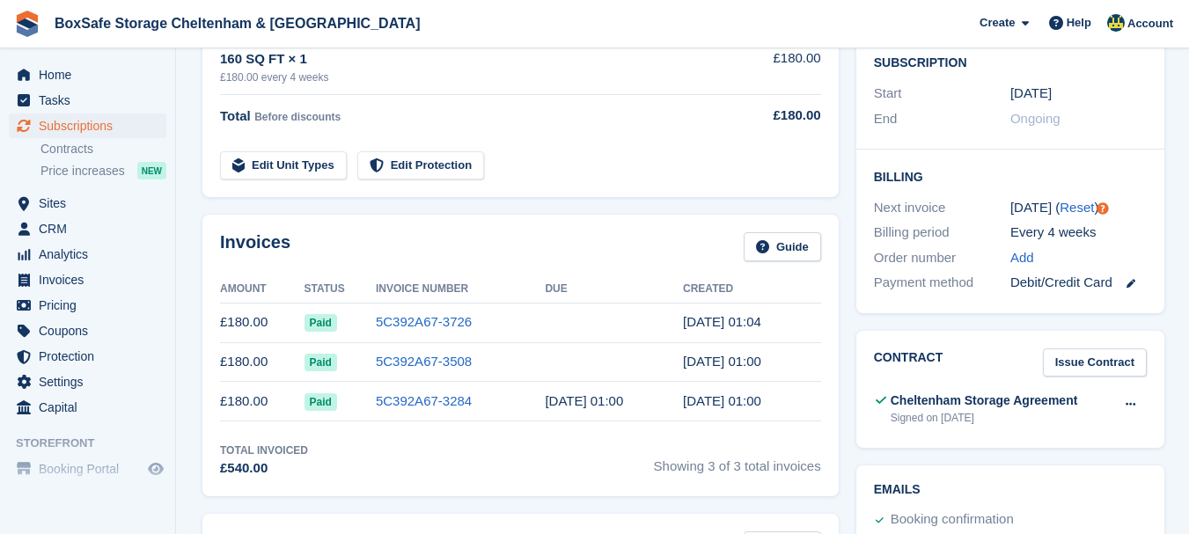
scroll to position [419, 0]
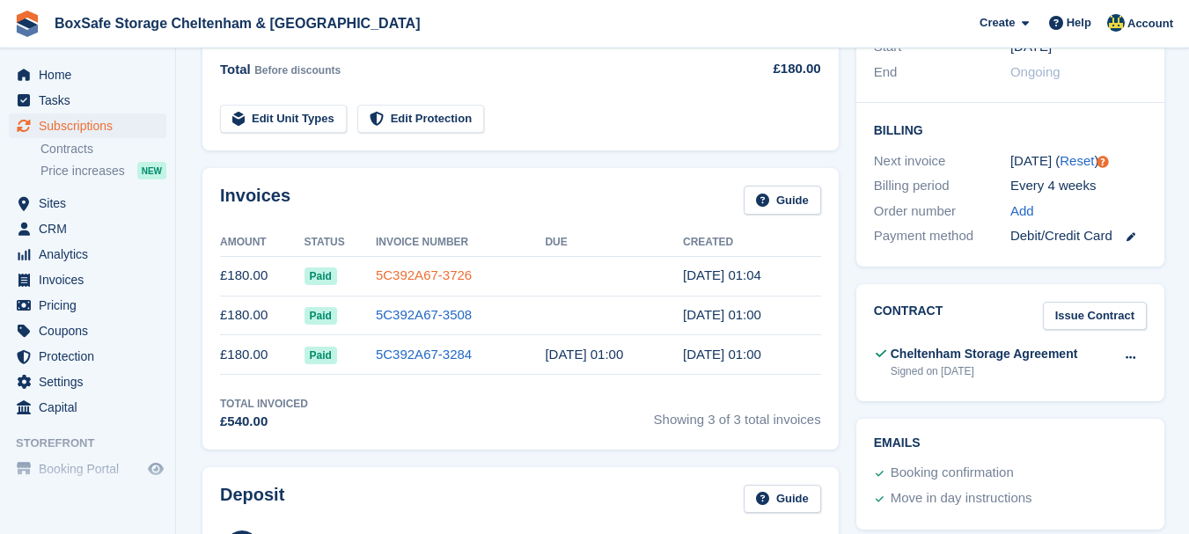
click at [419, 279] on link "5C392A67-3726" at bounding box center [424, 275] width 96 height 15
